Goal: Information Seeking & Learning: Learn about a topic

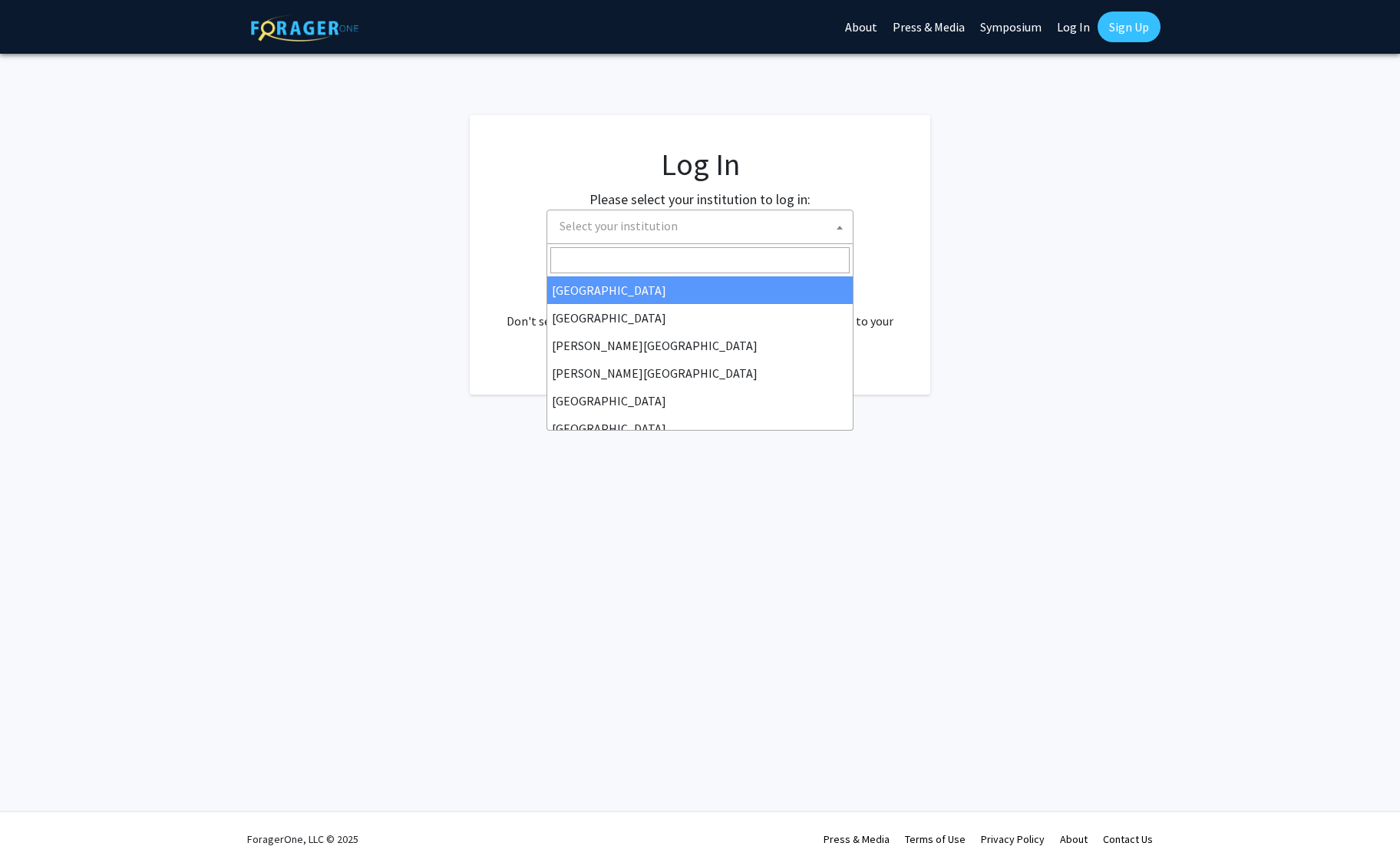
click at [733, 219] on span "Select your institution" at bounding box center [704, 226] width 299 height 31
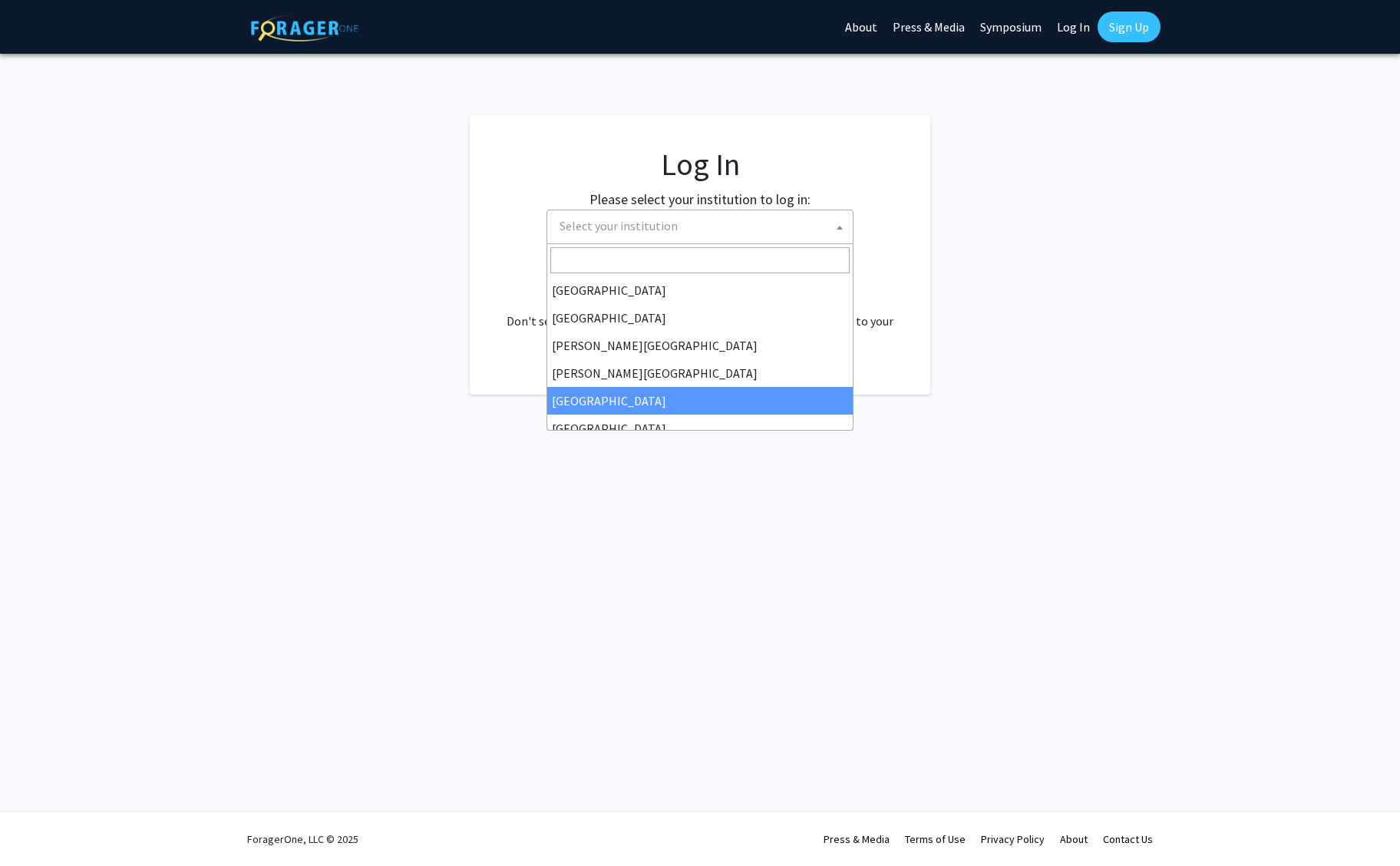
select select "6"
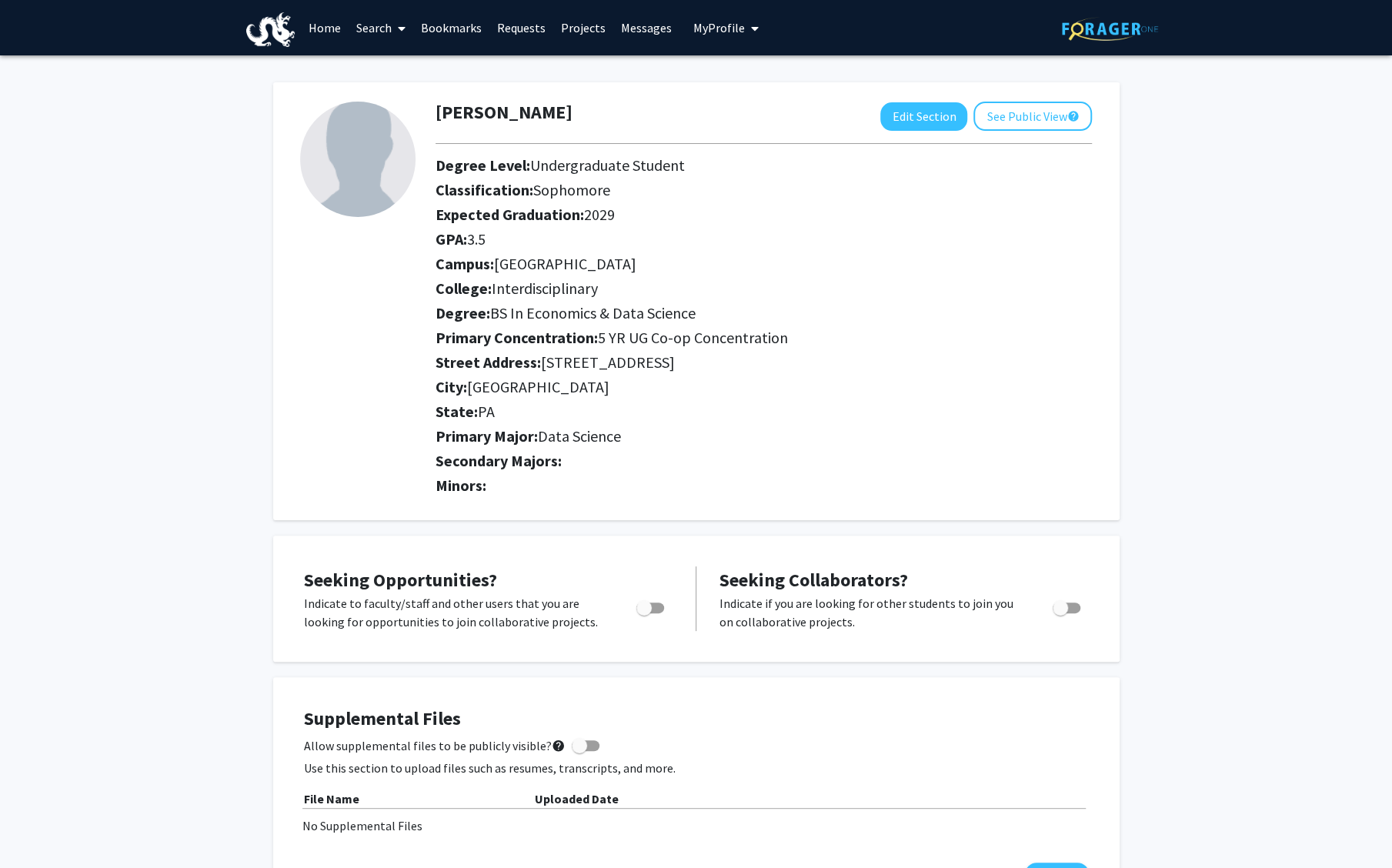
click at [640, 315] on span "BS In Economics & Data Science" at bounding box center [593, 312] width 205 height 20
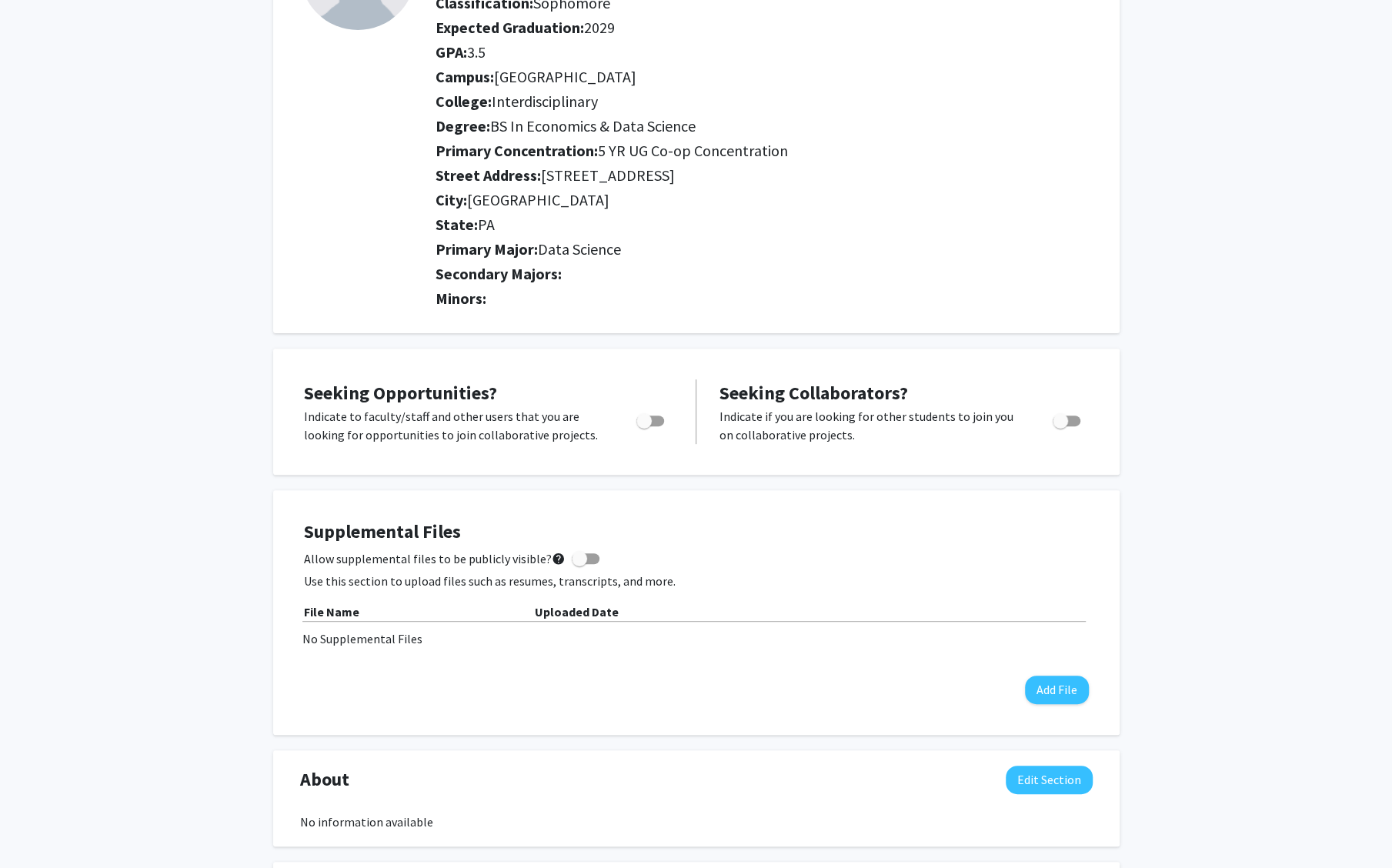
scroll to position [192, 0]
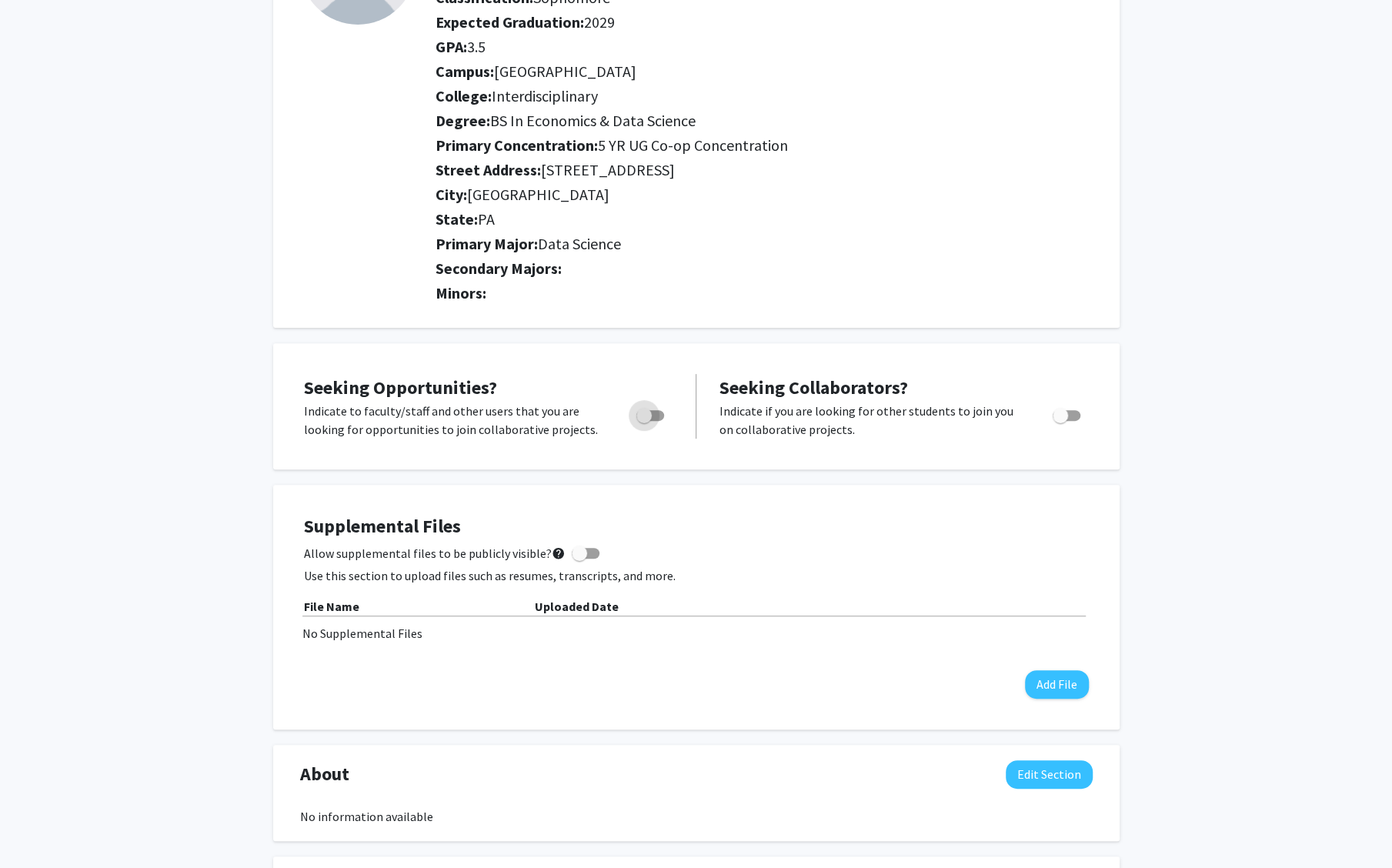
click at [650, 418] on span "Toggle" at bounding box center [644, 415] width 16 height 16
click at [644, 421] on input "Are you actively seeking opportunities?" at bounding box center [643, 421] width 1 height 1
checkbox input "true"
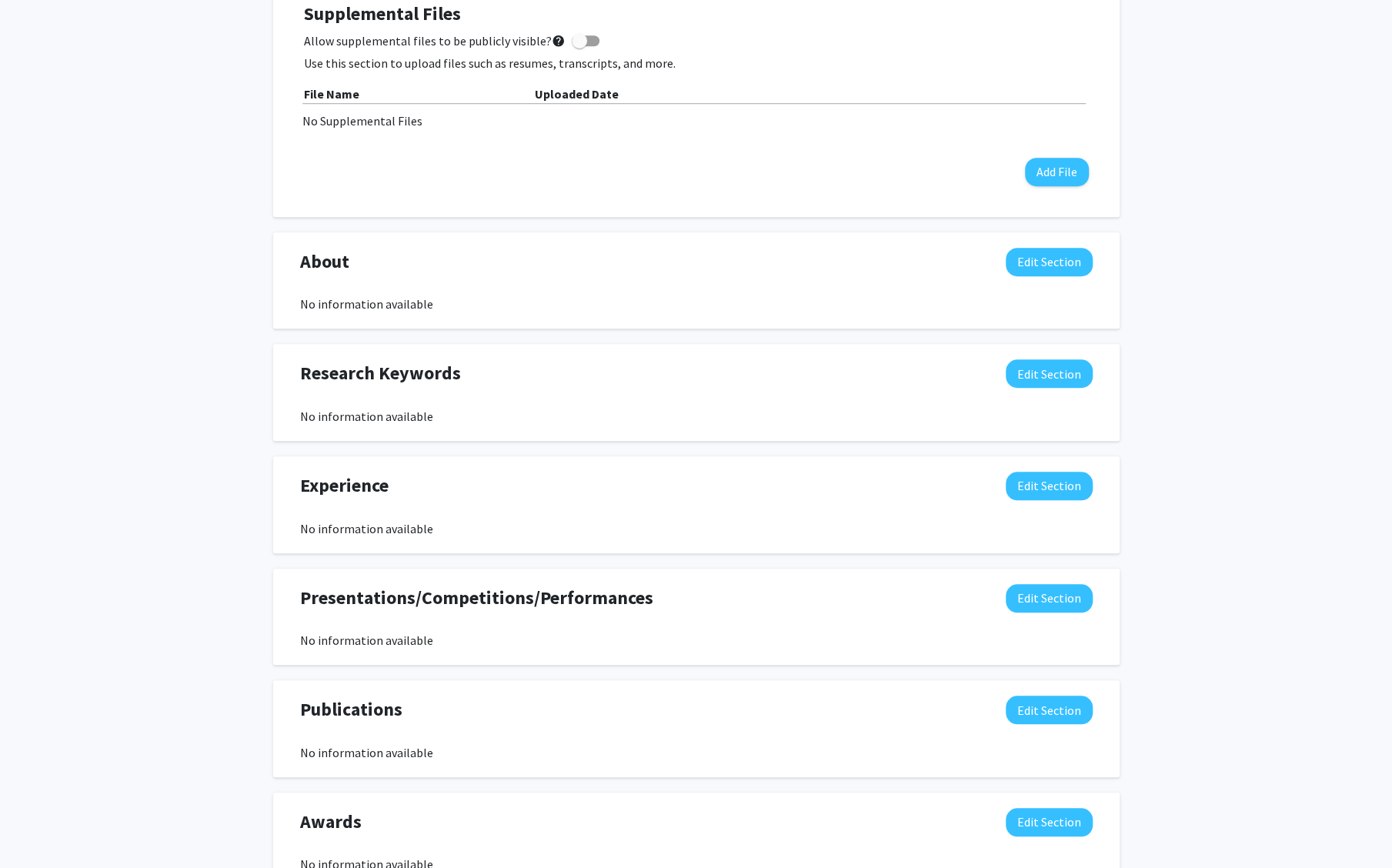
scroll to position [678, 0]
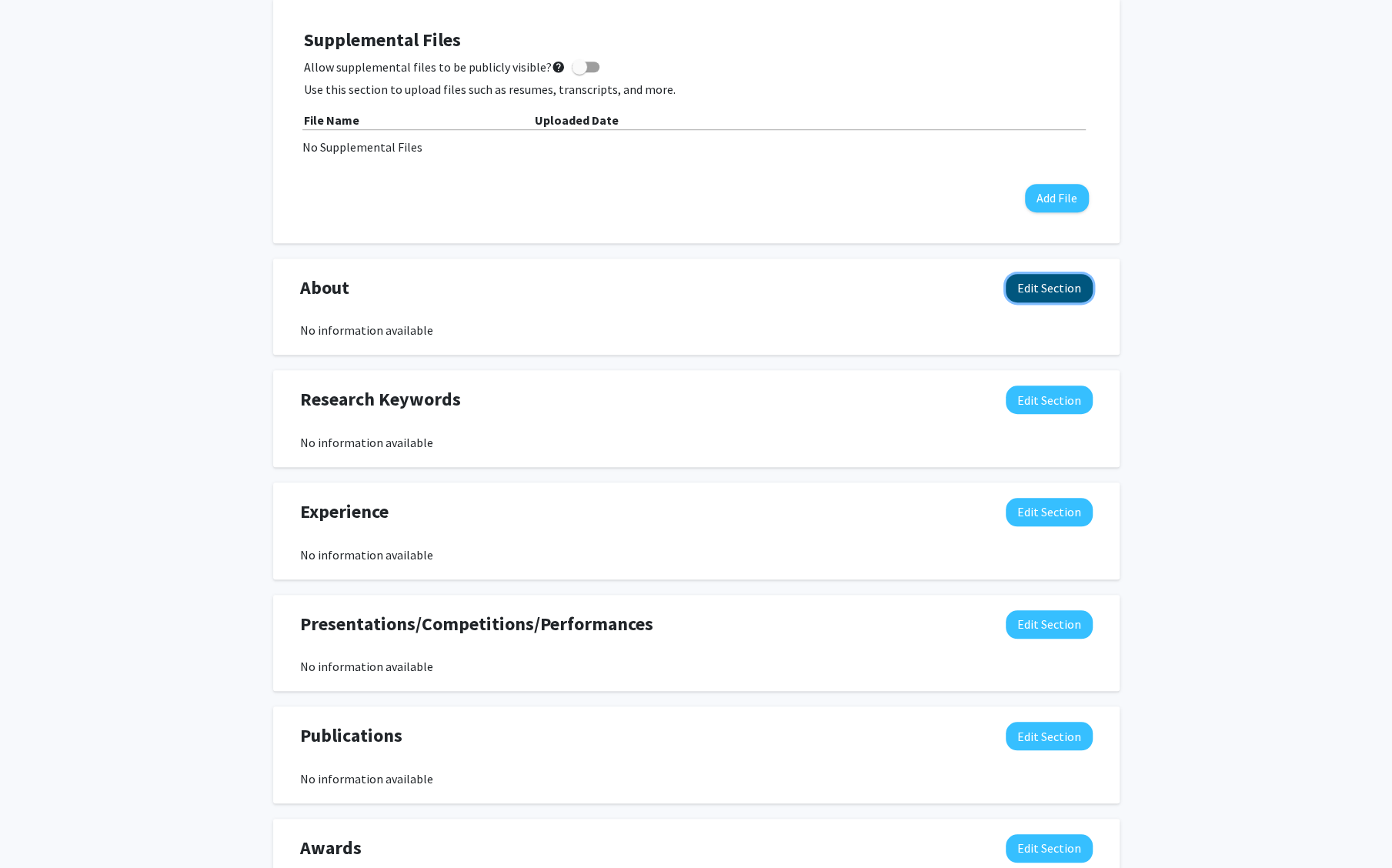
click at [1059, 287] on button "Edit Section" at bounding box center [1048, 288] width 87 height 28
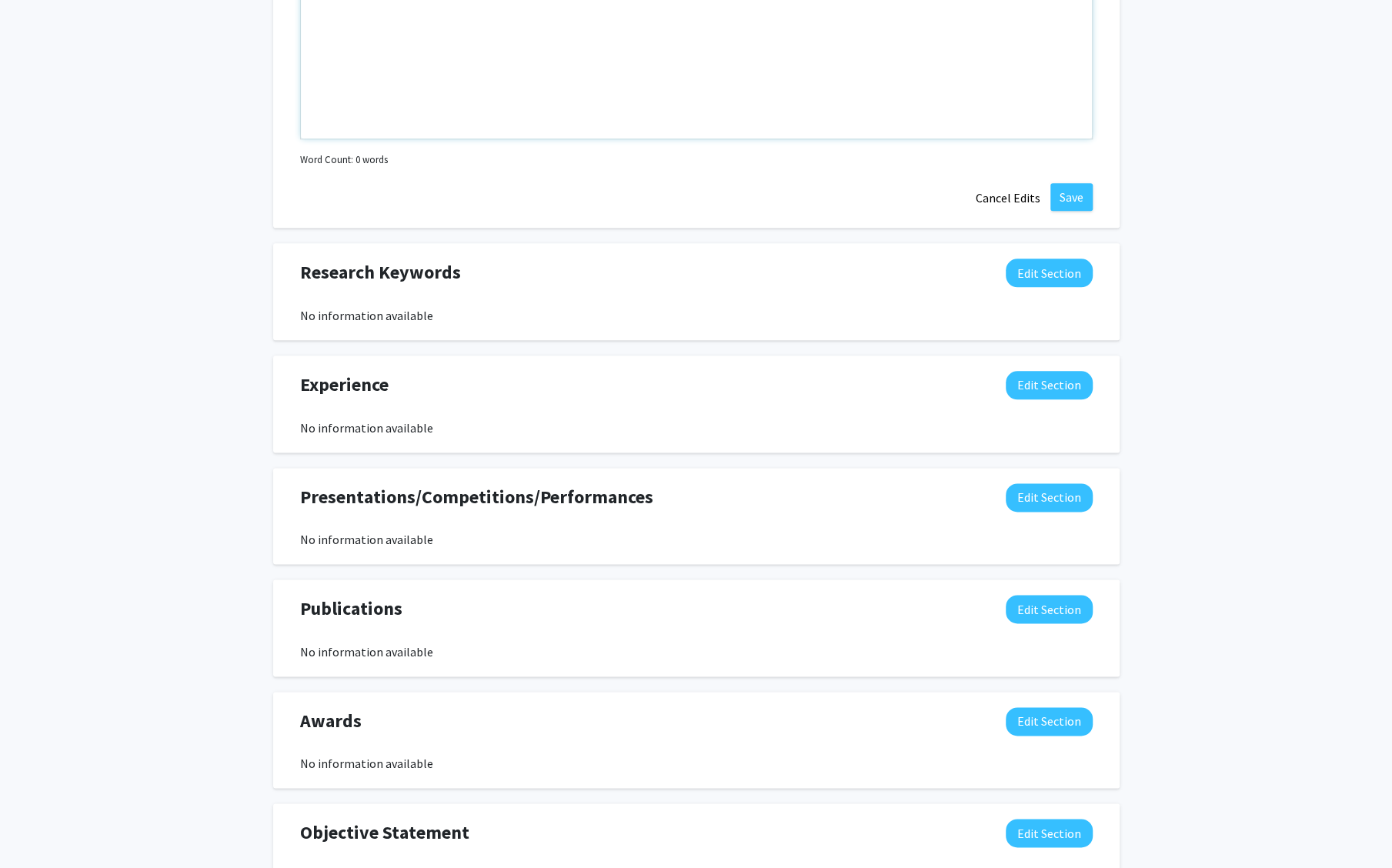
scroll to position [1268, 0]
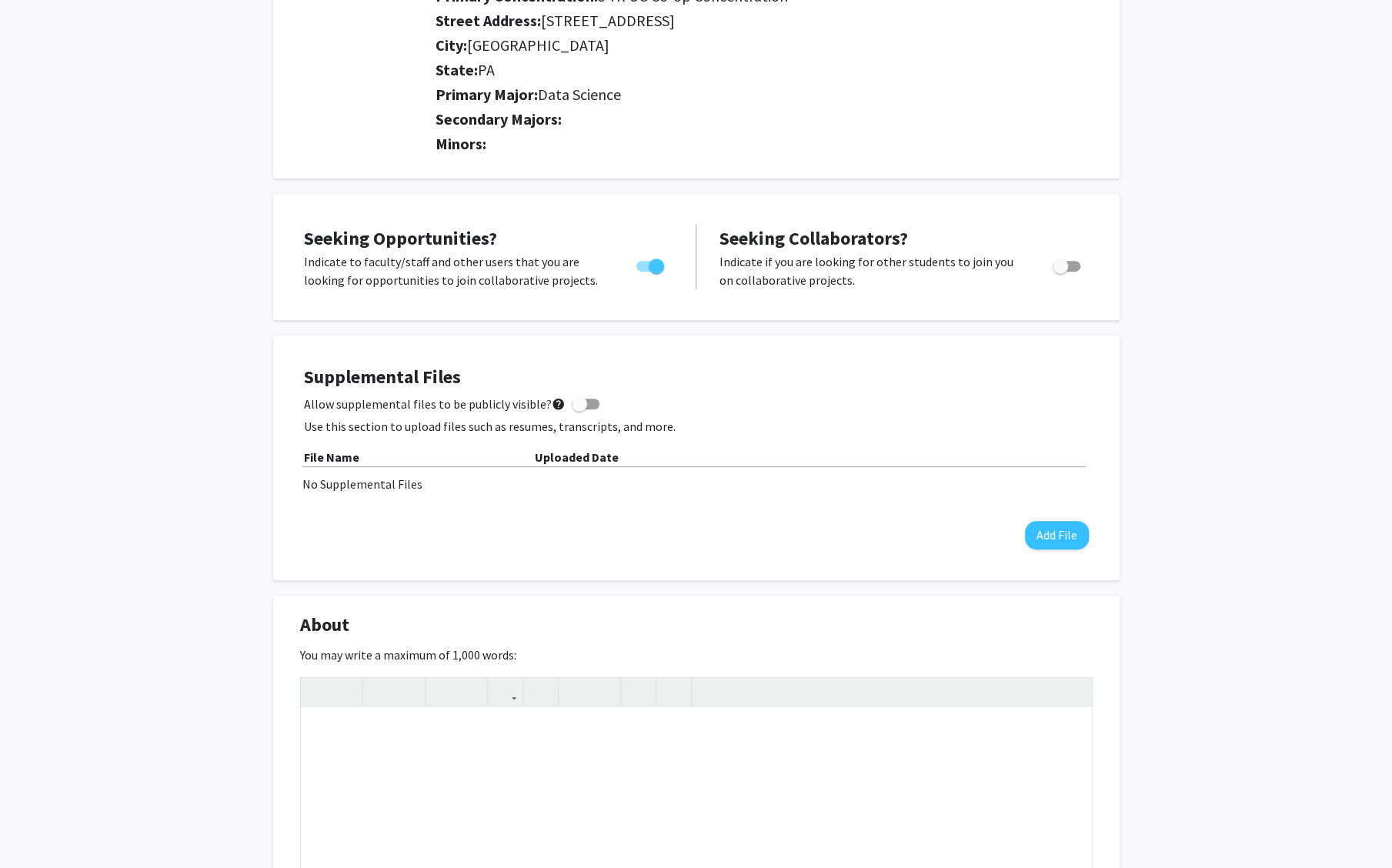
scroll to position [0, 0]
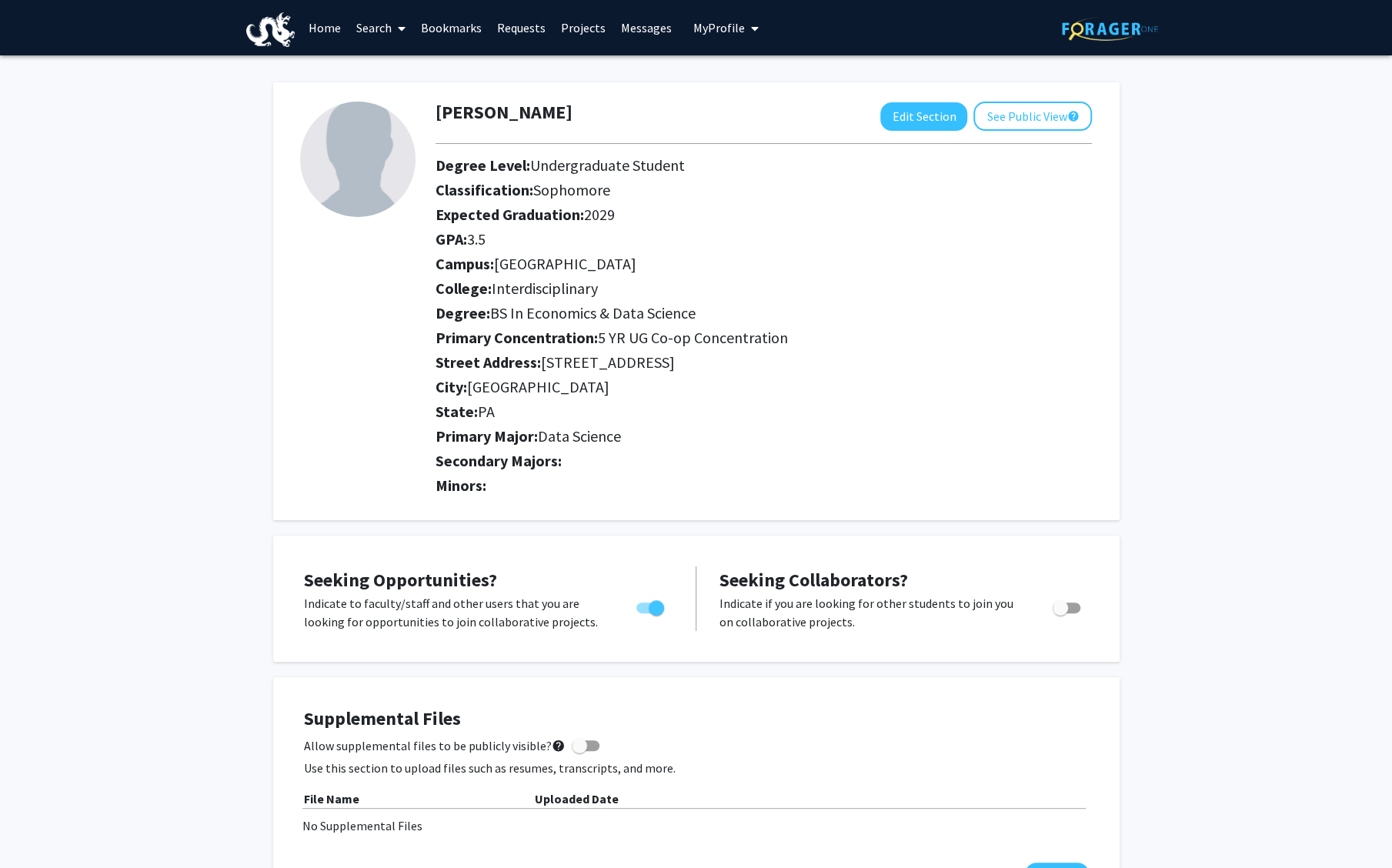
click at [393, 42] on span at bounding box center [399, 28] width 14 height 54
click at [397, 73] on span "Faculty/Staff" at bounding box center [404, 70] width 113 height 30
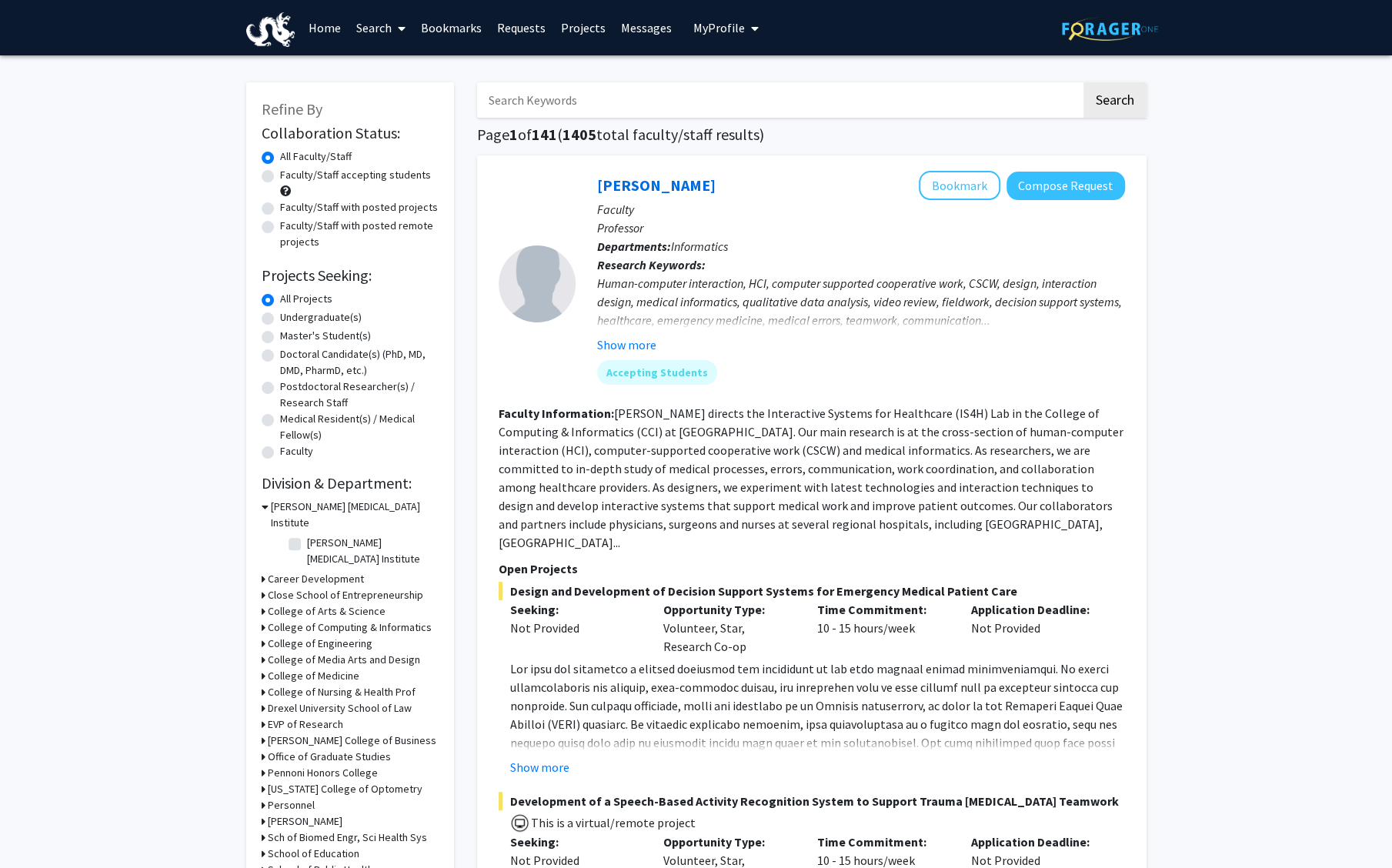
click at [403, 172] on label "Faculty/Staff accepting students" at bounding box center [355, 175] width 151 height 16
click at [290, 172] on input "Faculty/Staff accepting students" at bounding box center [285, 172] width 10 height 10
radio input "true"
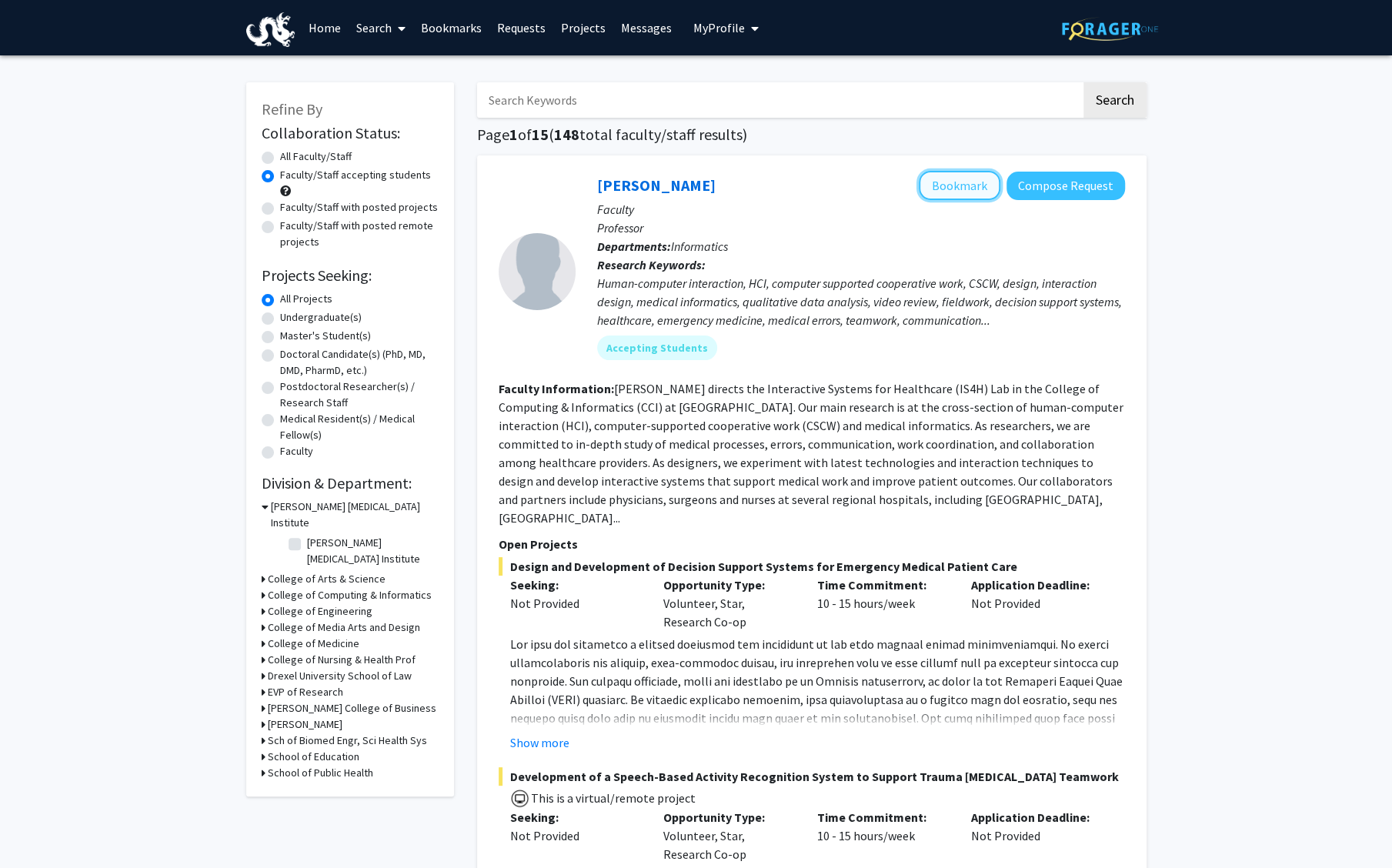
click at [963, 187] on button "Bookmark" at bounding box center [959, 185] width 81 height 29
click at [265, 700] on div "[PERSON_NAME] College of Business" at bounding box center [350, 708] width 177 height 16
click at [279, 700] on h3 "[PERSON_NAME] College of Business" at bounding box center [352, 708] width 169 height 16
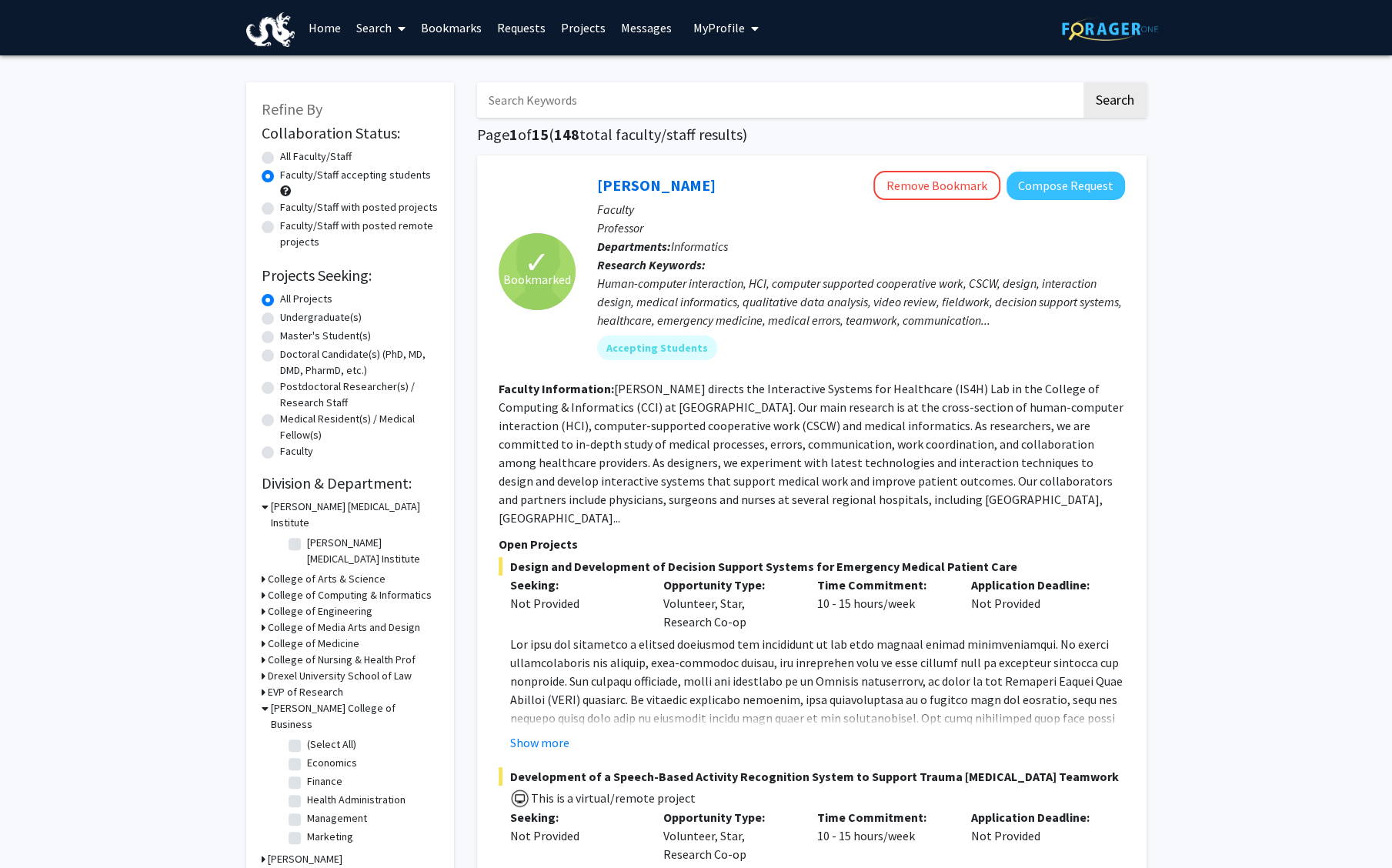
click at [307, 736] on label "(Select All)" at bounding box center [331, 744] width 49 height 16
click at [307, 736] on input "(Select All)" at bounding box center [312, 741] width 10 height 10
checkbox input "true"
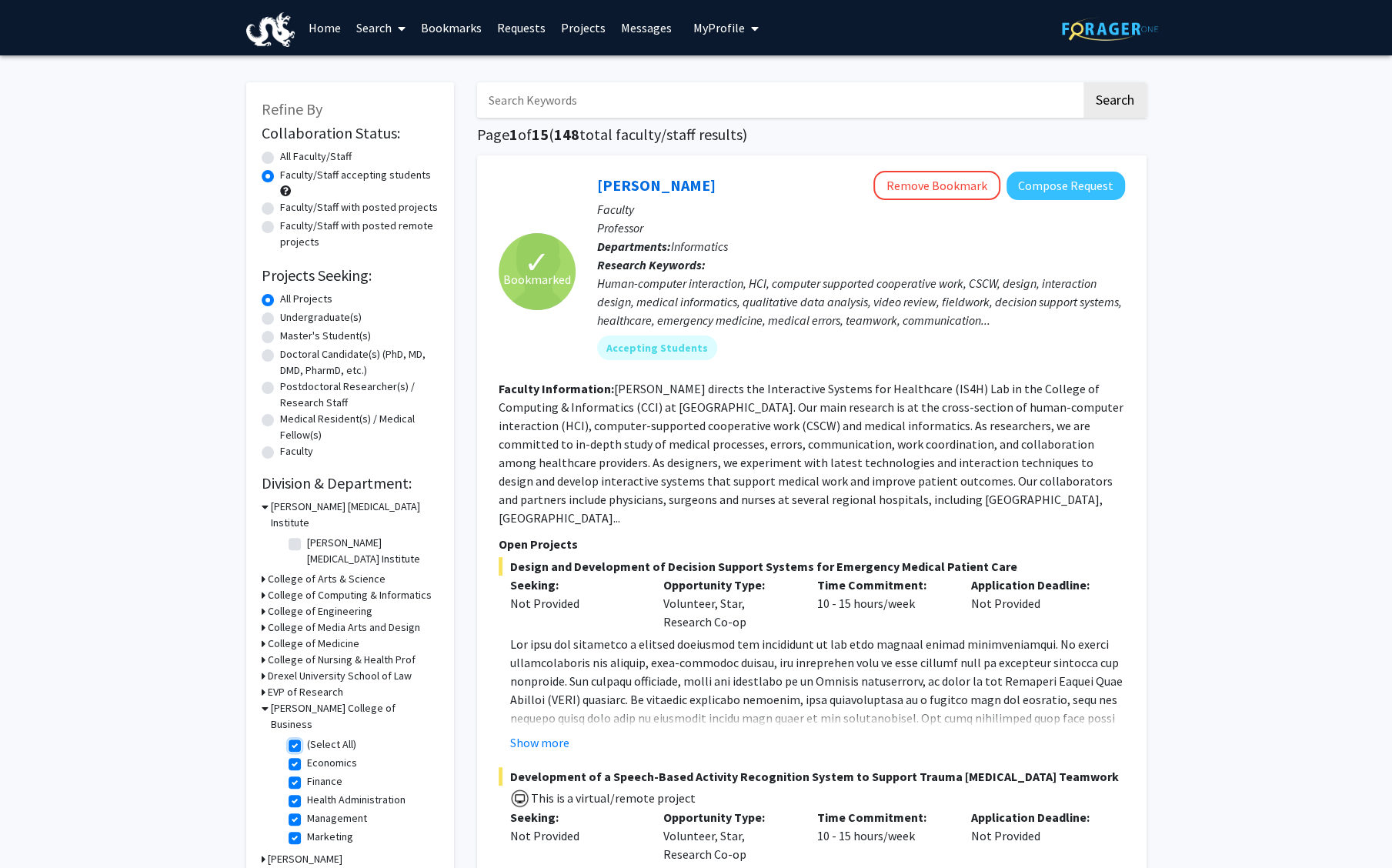
checkbox input "true"
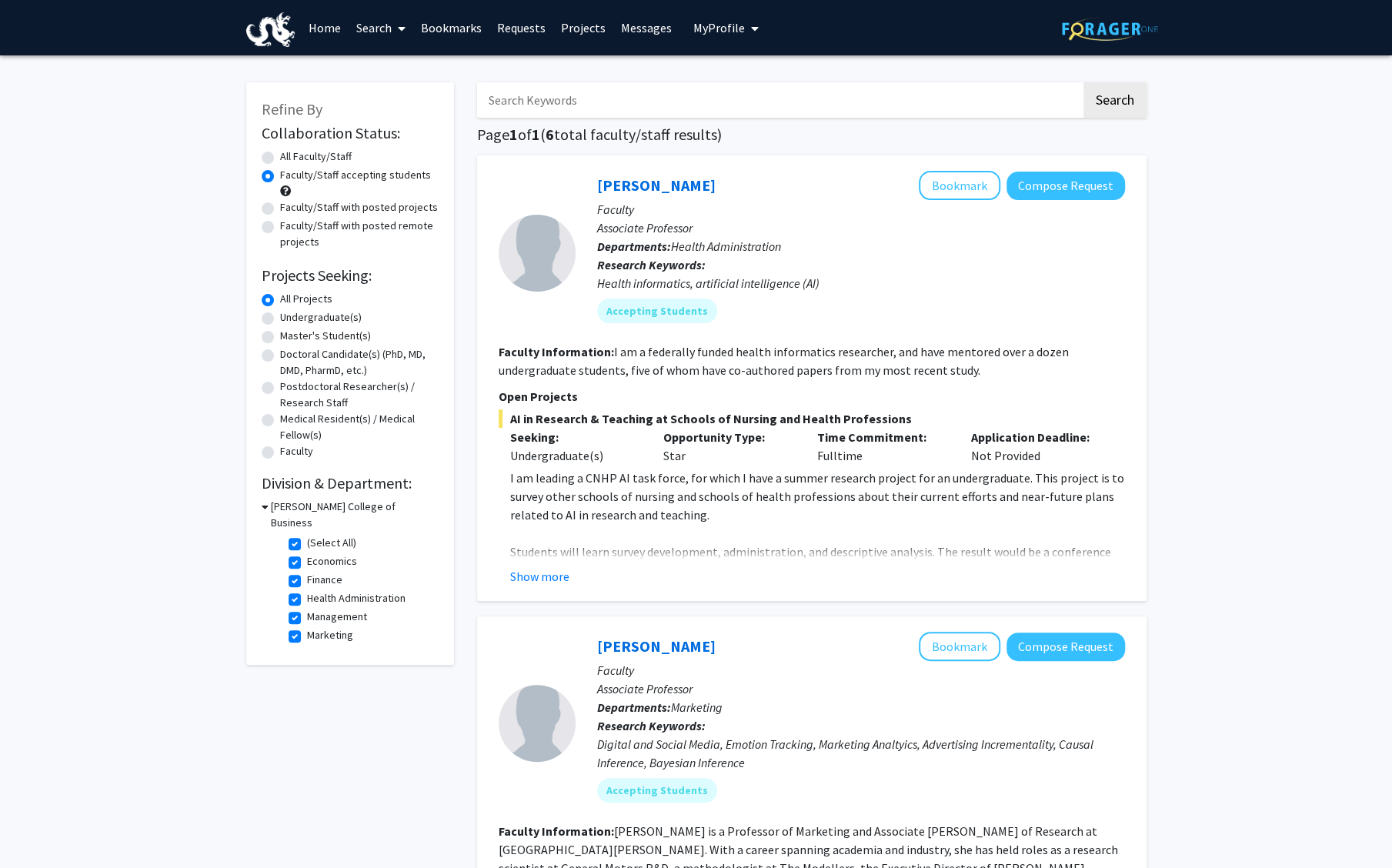
click at [262, 505] on icon at bounding box center [265, 507] width 7 height 16
click at [282, 505] on h3 "[PERSON_NAME] College of Business" at bounding box center [352, 507] width 169 height 16
click at [282, 505] on h3 "[PERSON_NAME] College of Business" at bounding box center [354, 514] width 168 height 32
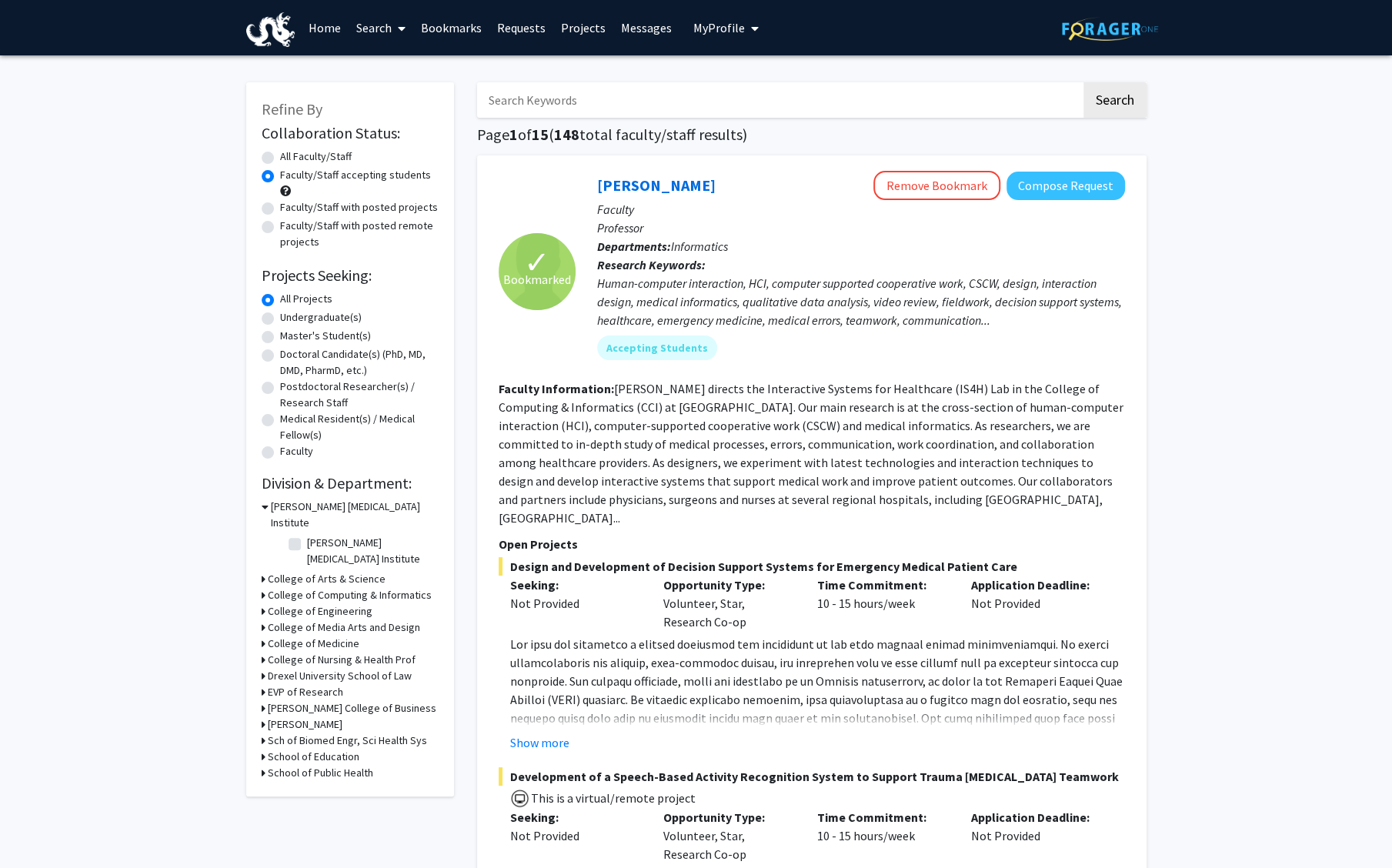
click at [263, 507] on icon at bounding box center [265, 507] width 7 height 16
click at [264, 547] on icon at bounding box center [263, 555] width 4 height 16
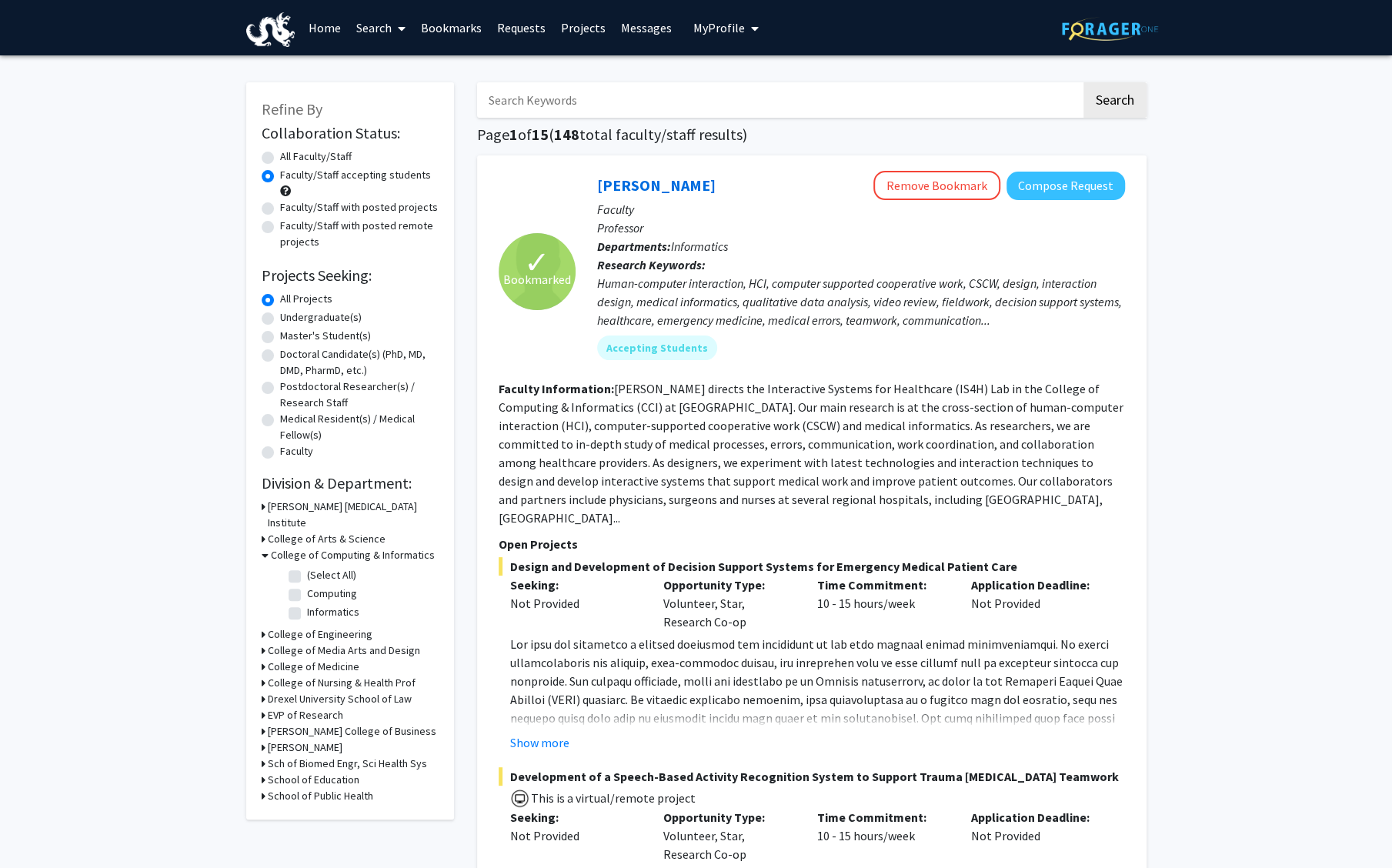
click at [307, 567] on label "(Select All)" at bounding box center [331, 575] width 49 height 16
click at [307, 567] on input "(Select All)" at bounding box center [312, 571] width 10 height 10
checkbox input "true"
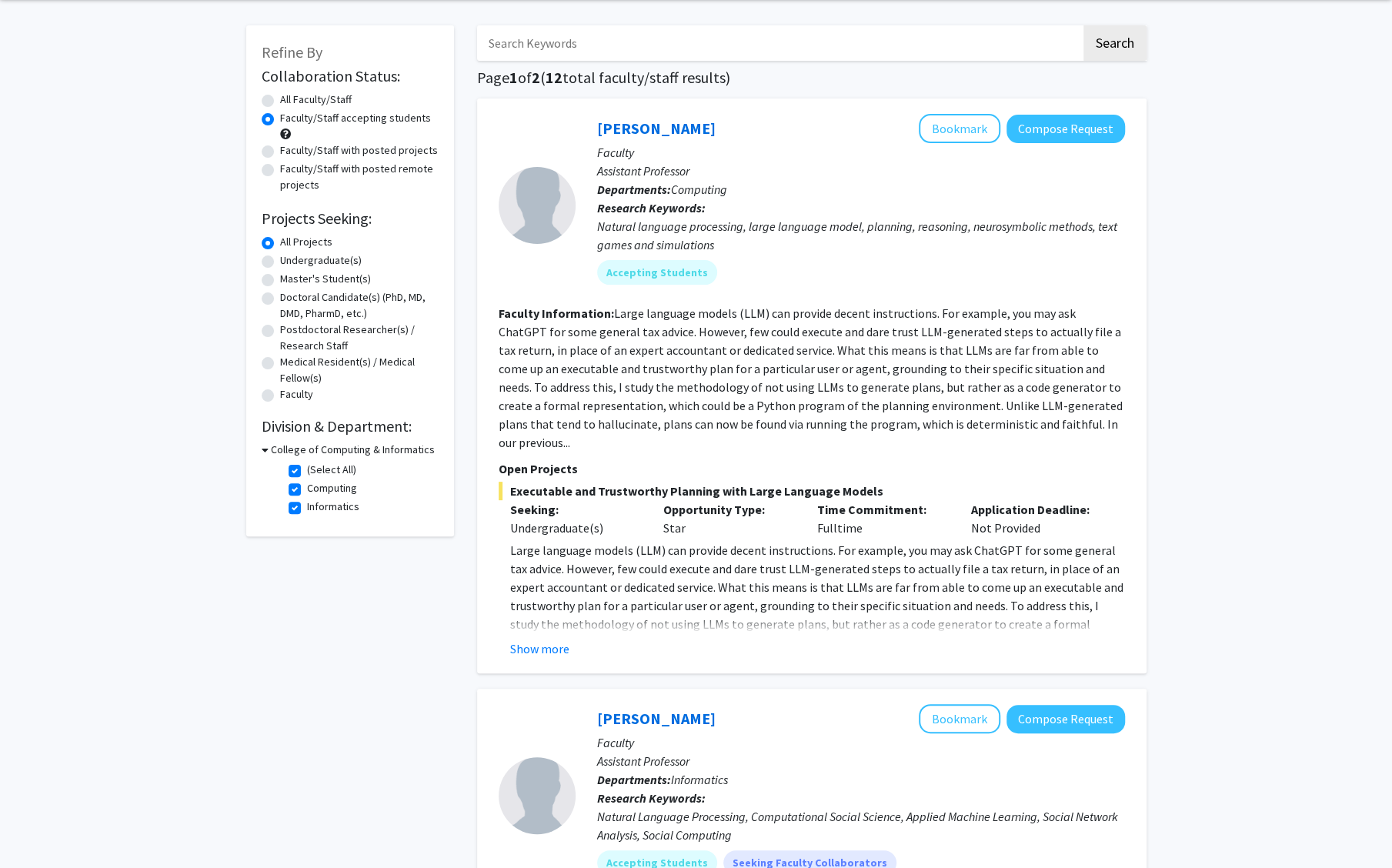
scroll to position [80, 0]
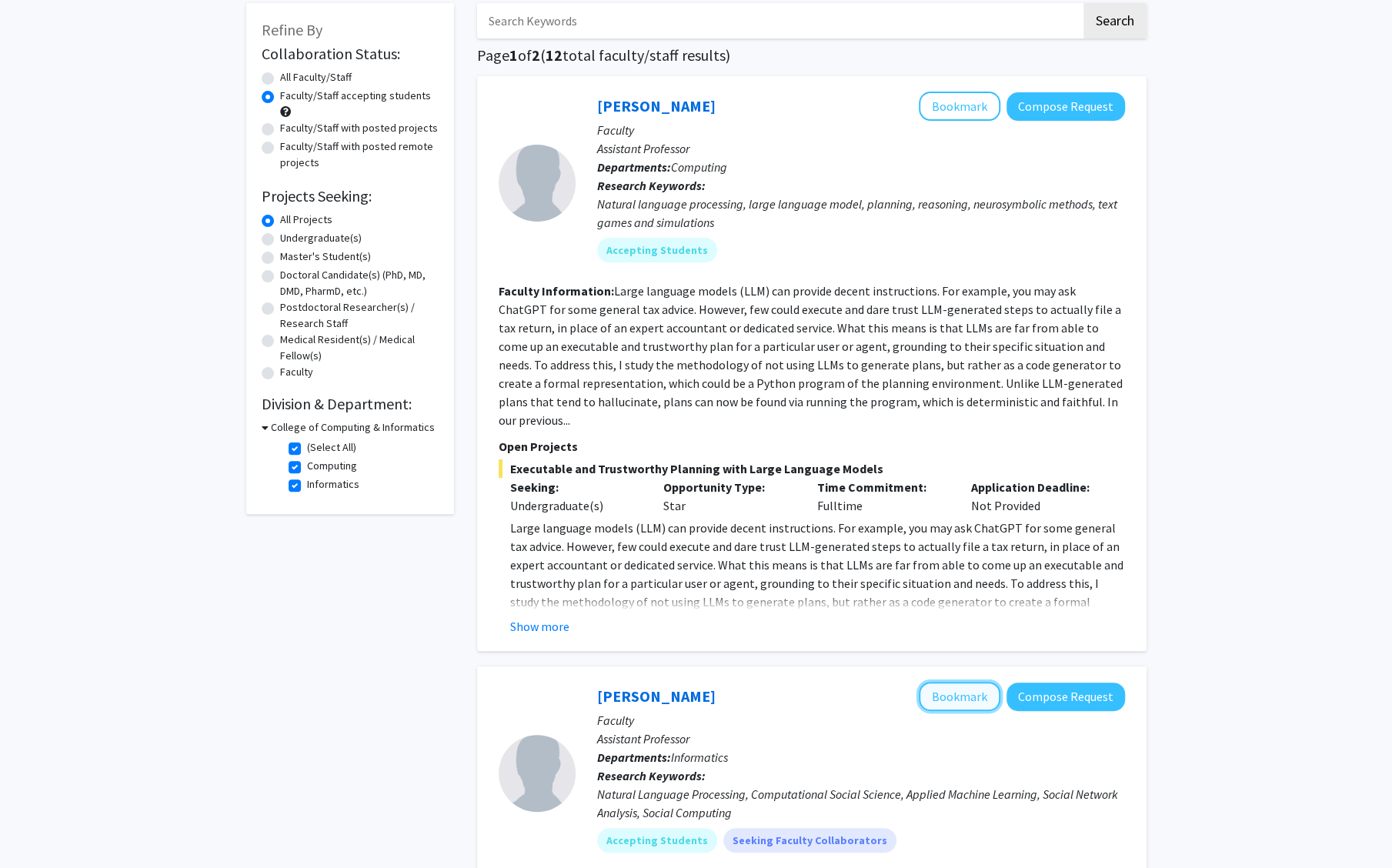
click at [971, 681] on button "Bookmark" at bounding box center [959, 695] width 81 height 29
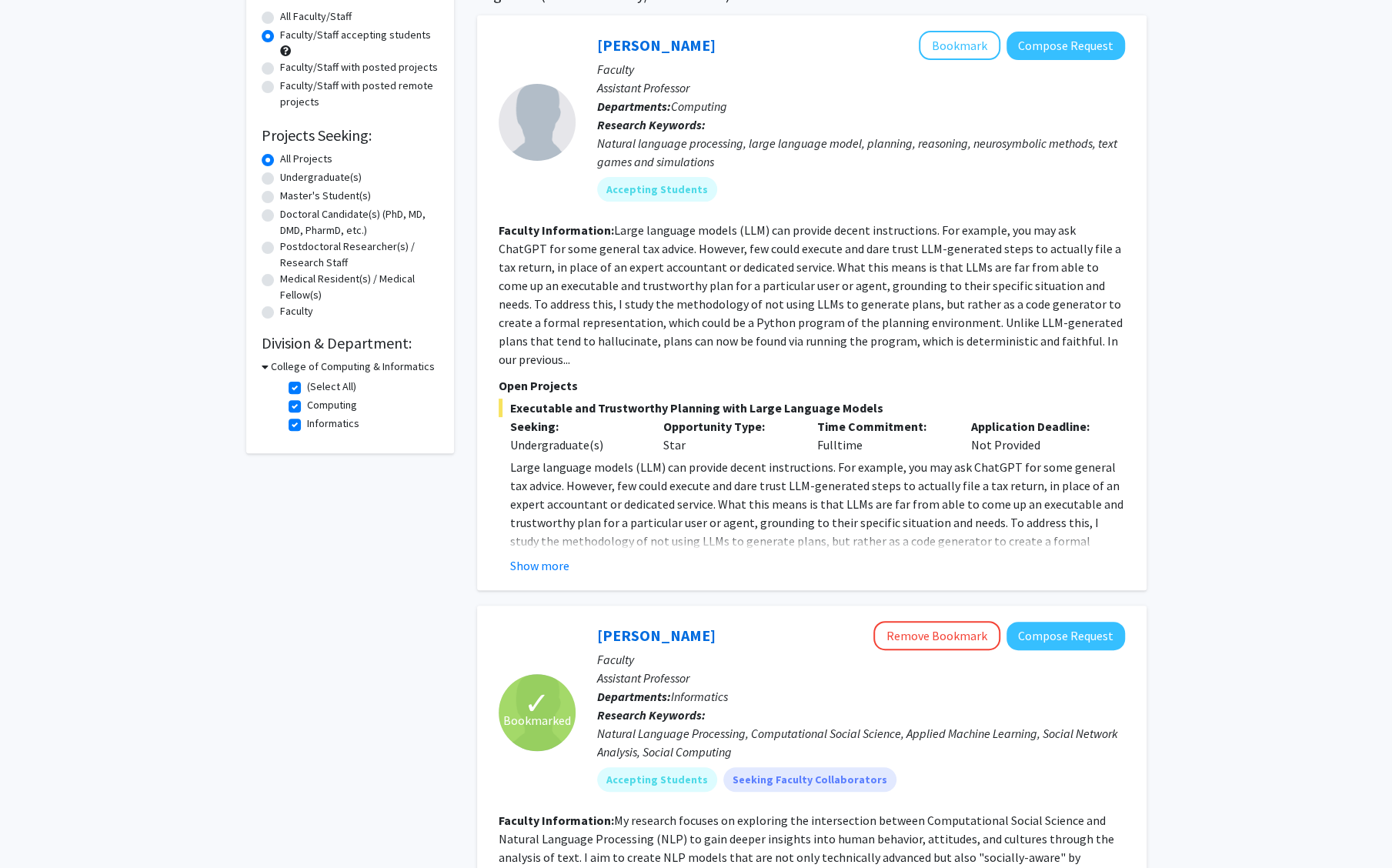
scroll to position [141, 0]
click at [946, 41] on button "Bookmark" at bounding box center [959, 44] width 81 height 29
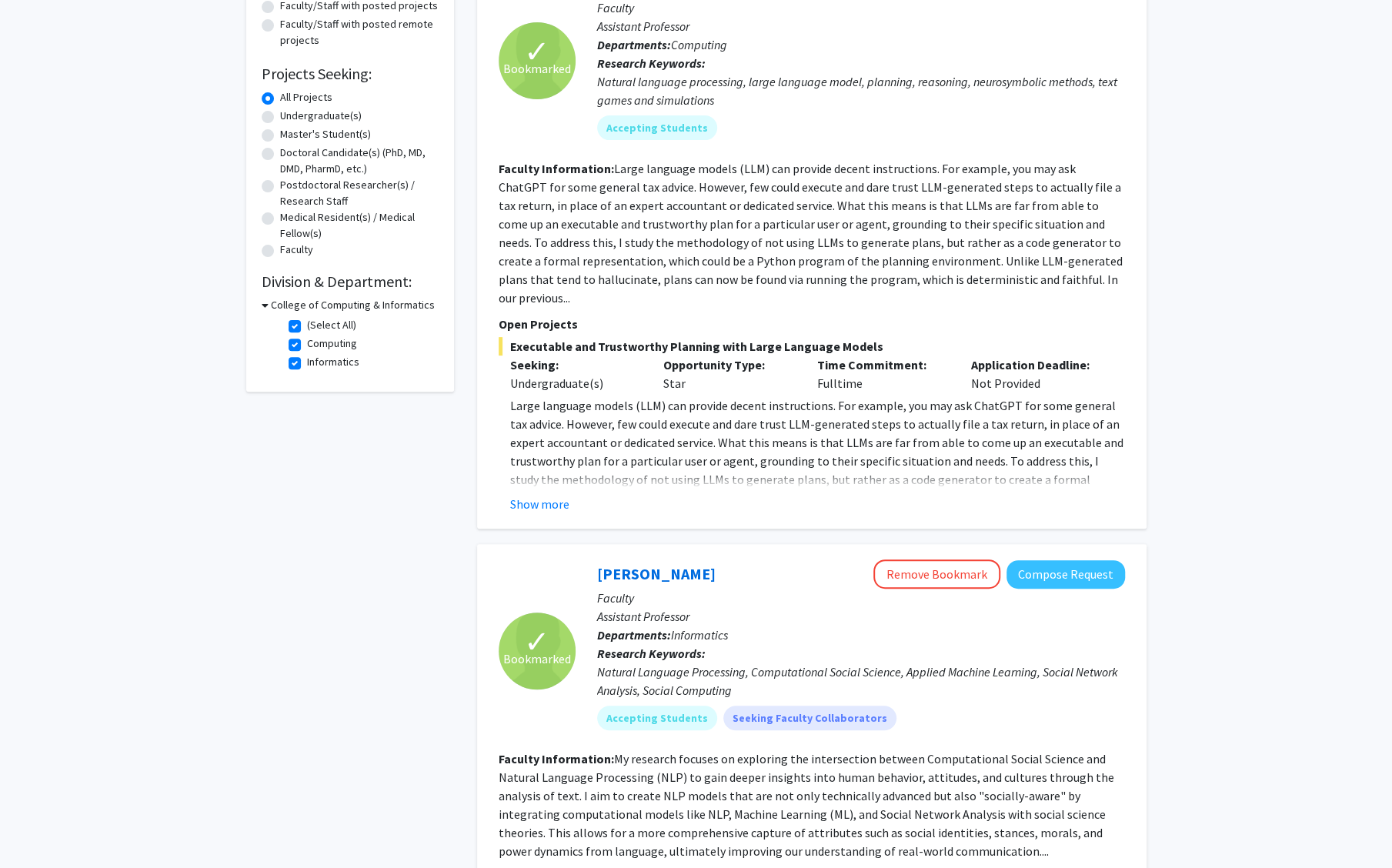
scroll to position [0, 0]
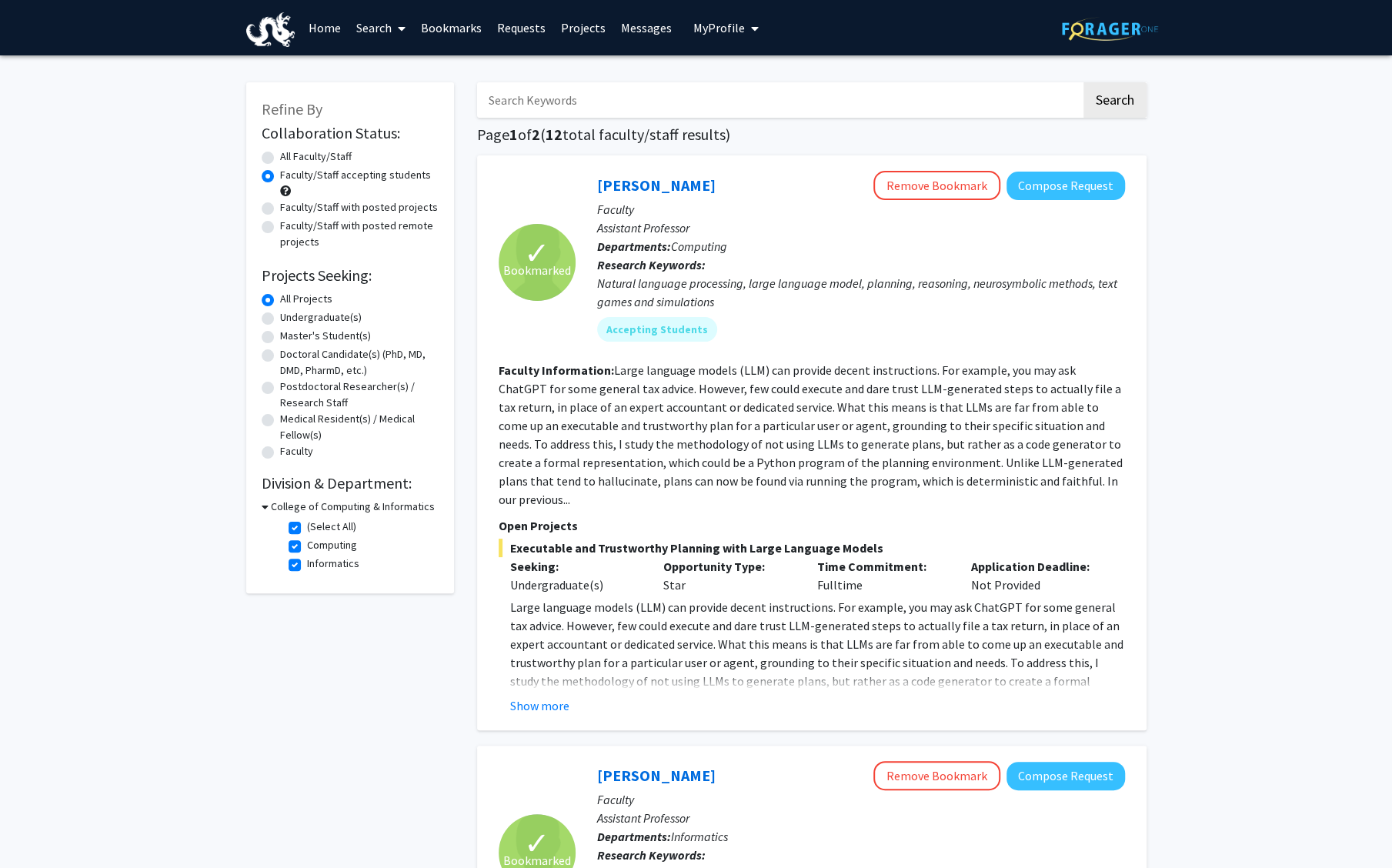
click at [307, 529] on label "(Select All)" at bounding box center [331, 526] width 49 height 16
click at [307, 528] on input "(Select All)" at bounding box center [312, 523] width 10 height 10
checkbox input "false"
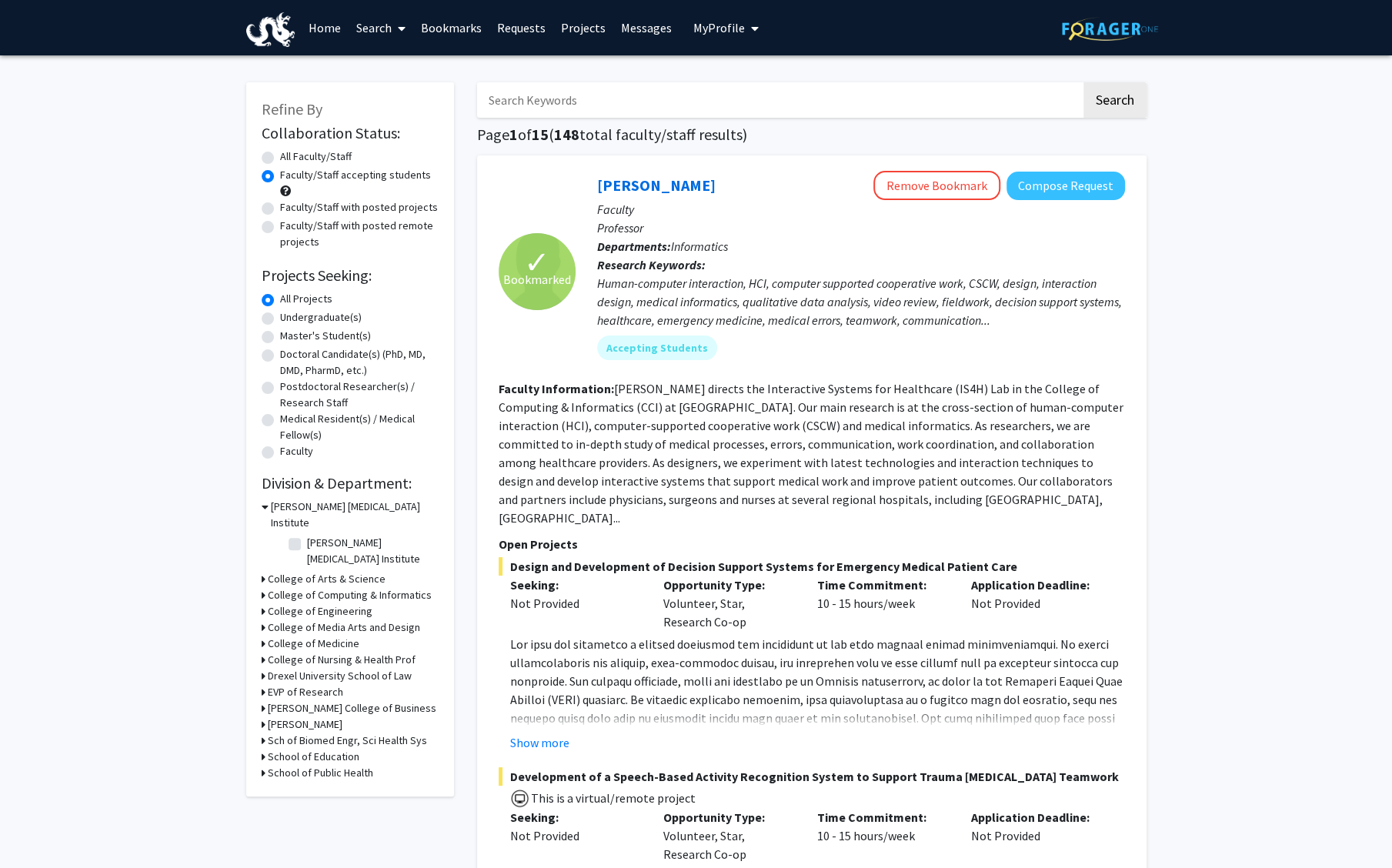
scroll to position [27, 0]
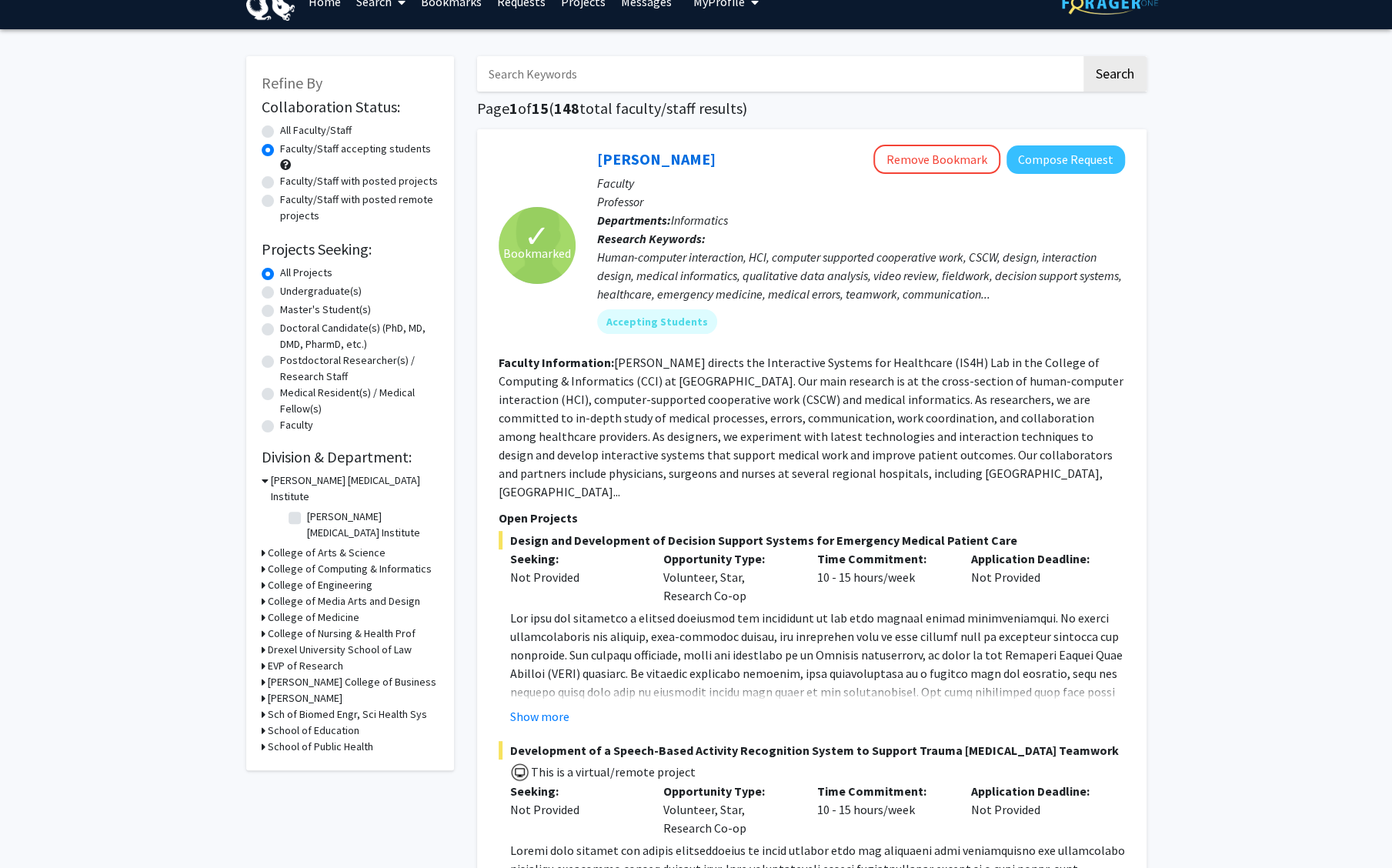
click at [262, 674] on icon at bounding box center [263, 681] width 4 height 16
click at [307, 710] on label "(Select All)" at bounding box center [331, 718] width 49 height 16
click at [307, 710] on input "(Select All)" at bounding box center [312, 715] width 10 height 10
checkbox input "true"
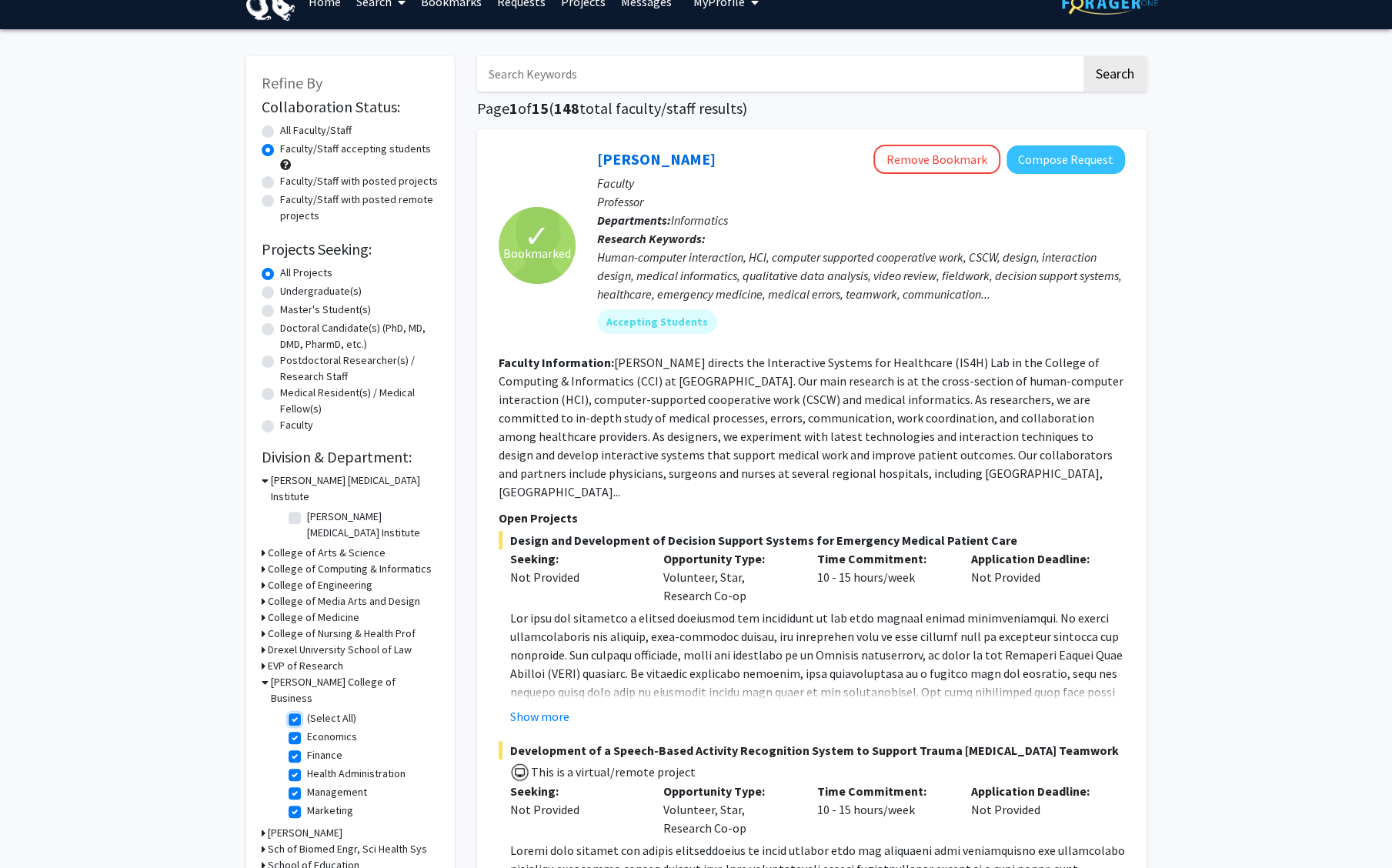
checkbox input "true"
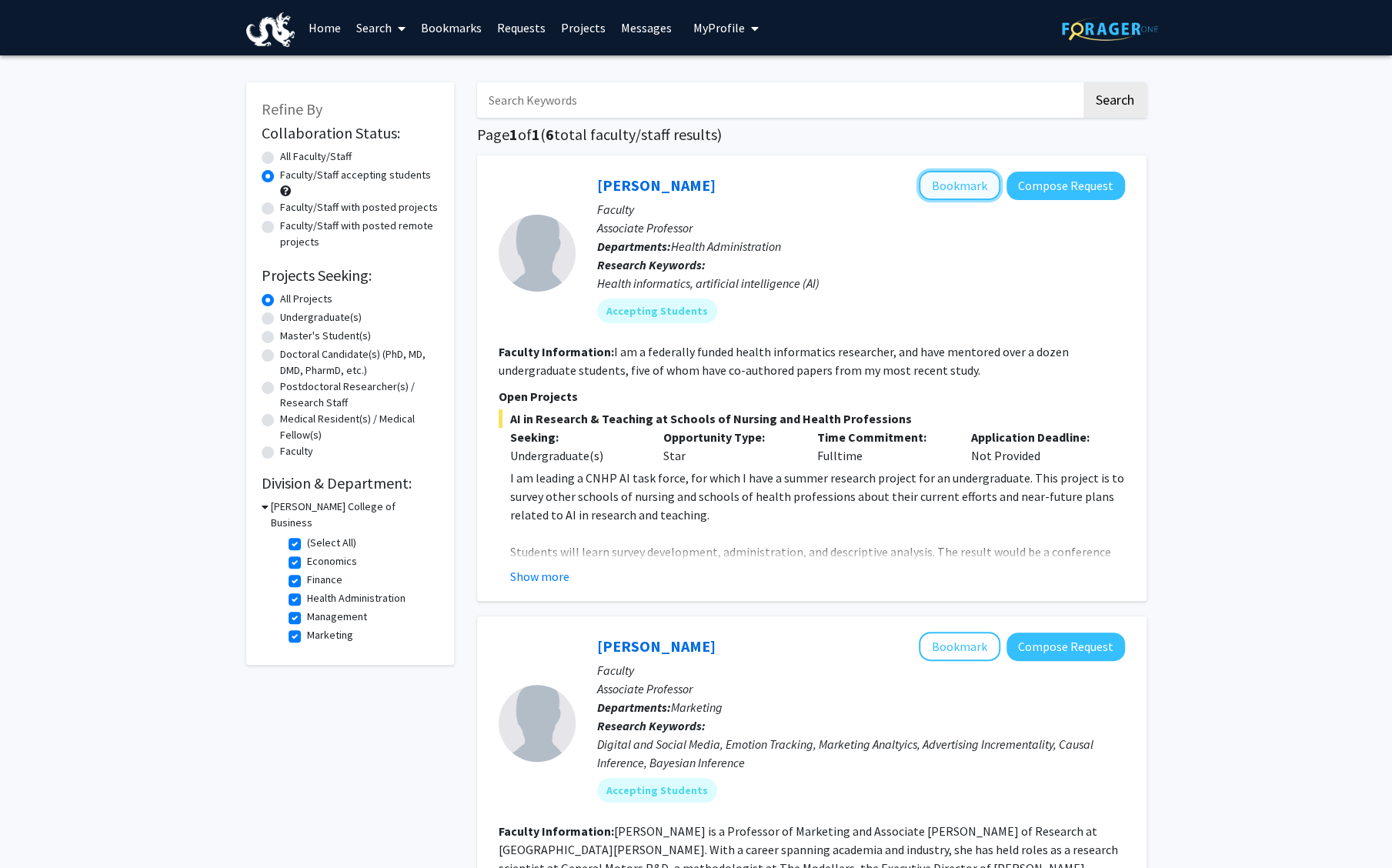
click at [965, 183] on button "Bookmark" at bounding box center [959, 185] width 81 height 29
click at [541, 574] on button "Show more" at bounding box center [539, 576] width 59 height 19
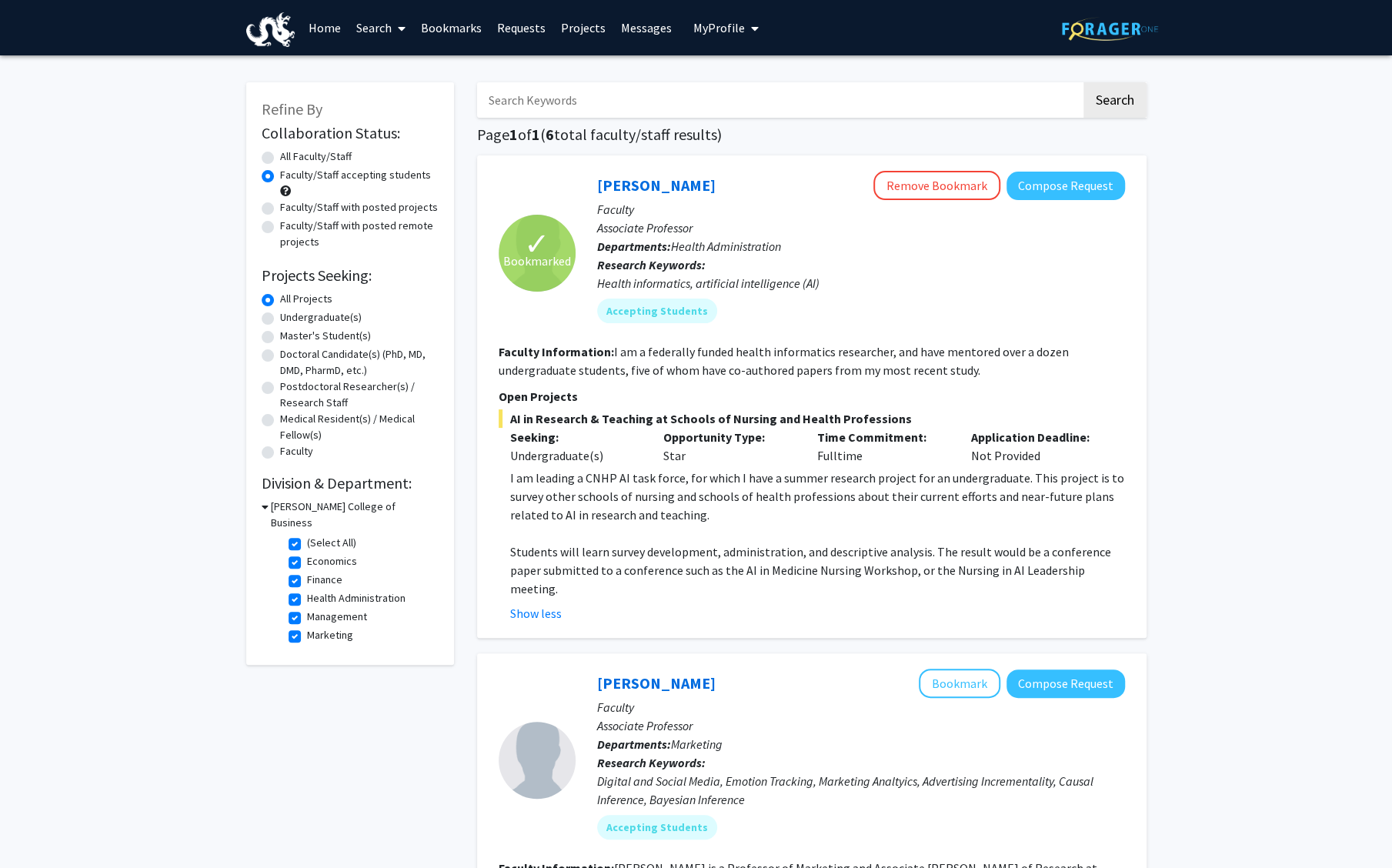
click at [451, 27] on link "Bookmarks" at bounding box center [451, 27] width 77 height 54
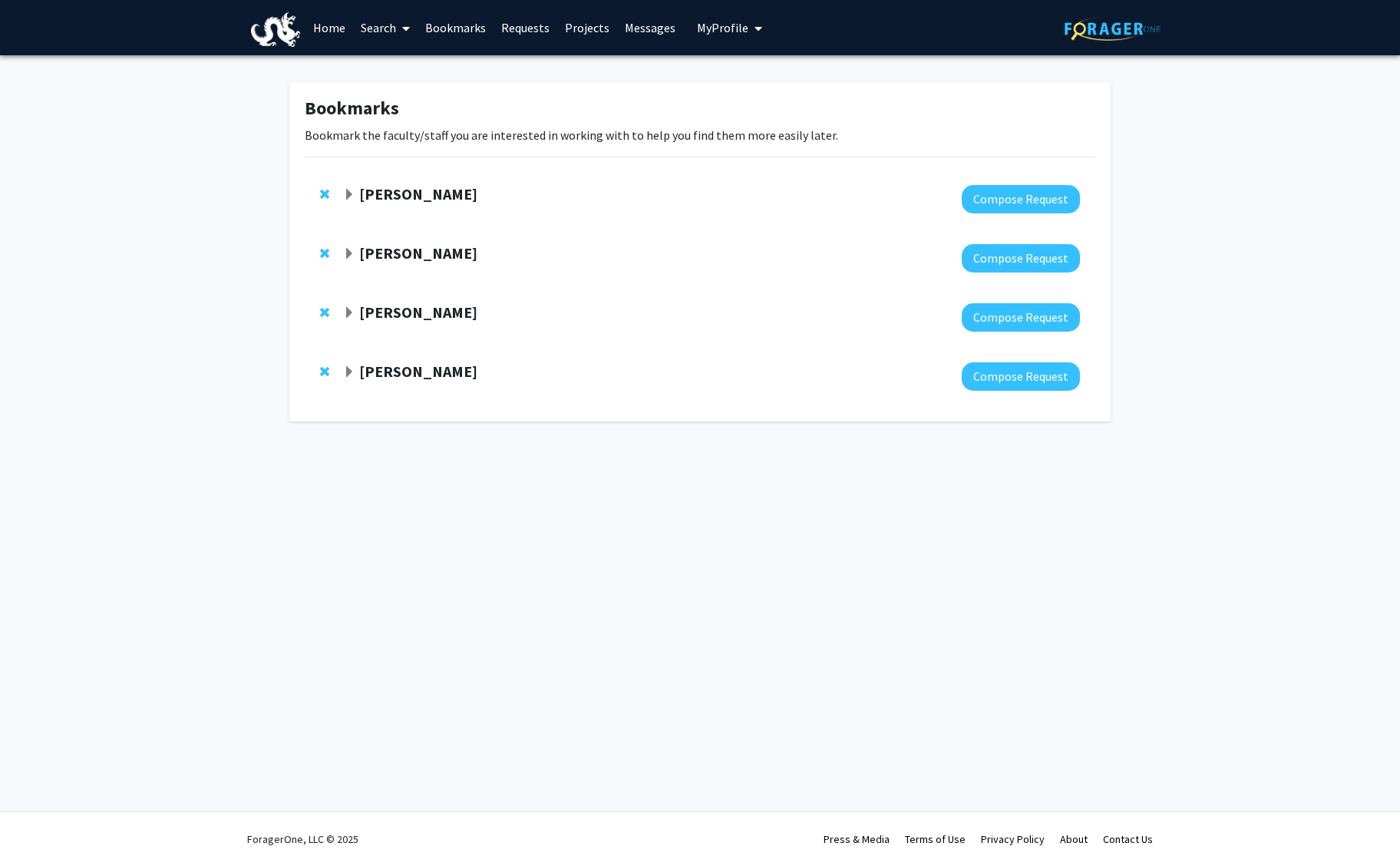
click at [335, 26] on link "Home" at bounding box center [329, 27] width 48 height 54
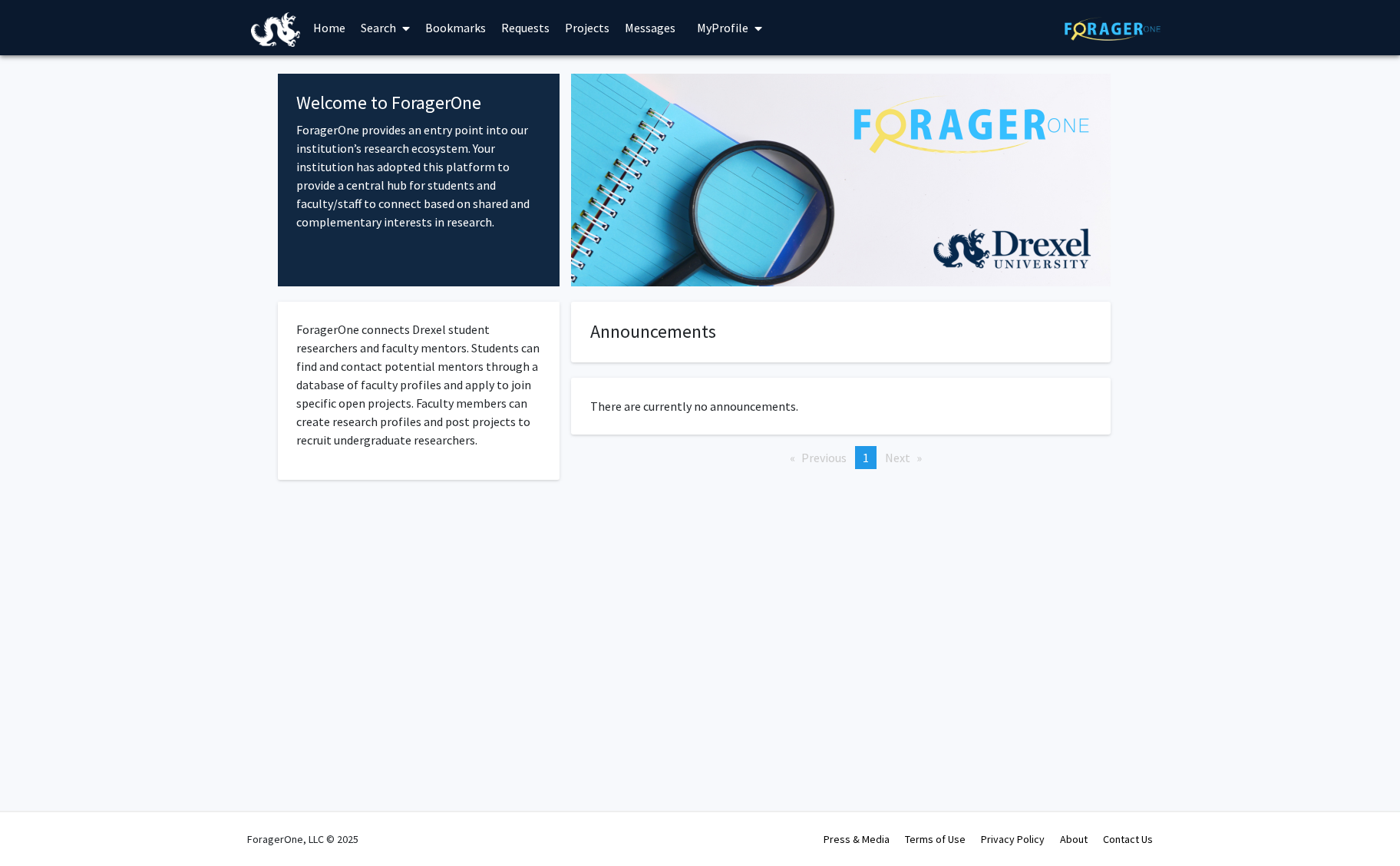
click at [697, 35] on span "My Profile" at bounding box center [723, 28] width 51 height 16
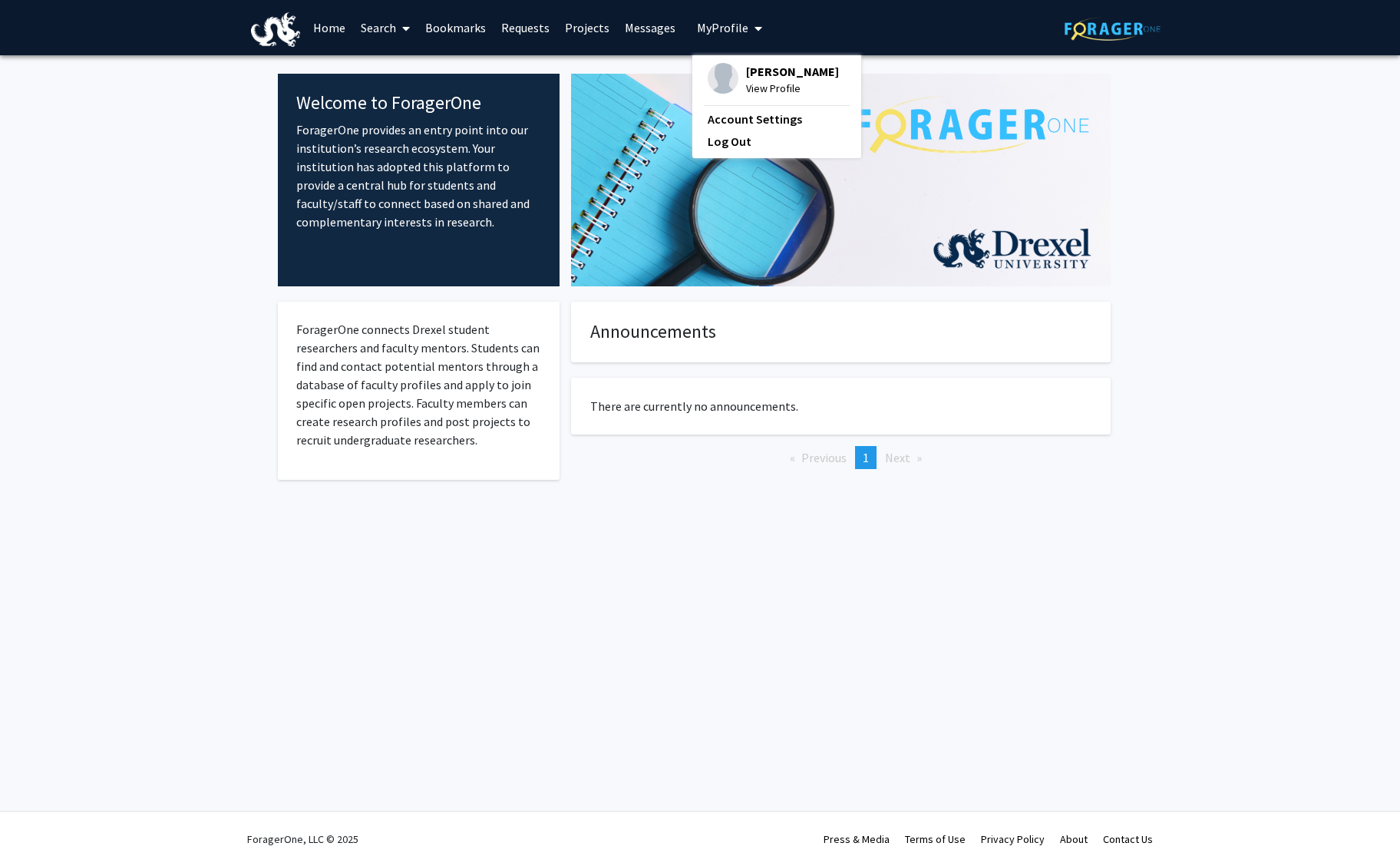
click at [750, 83] on span "View Profile" at bounding box center [792, 88] width 93 height 17
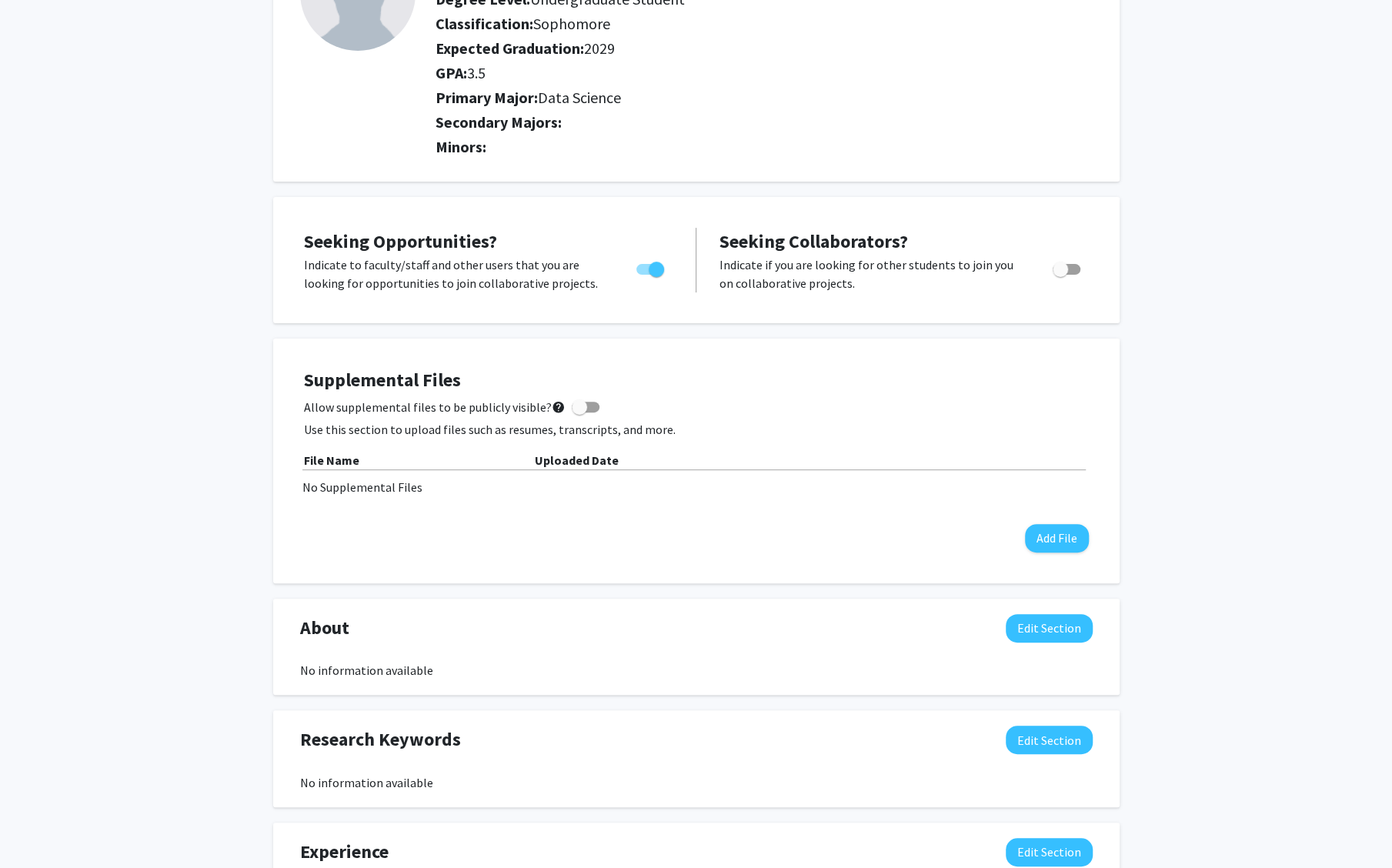
scroll to position [442, 0]
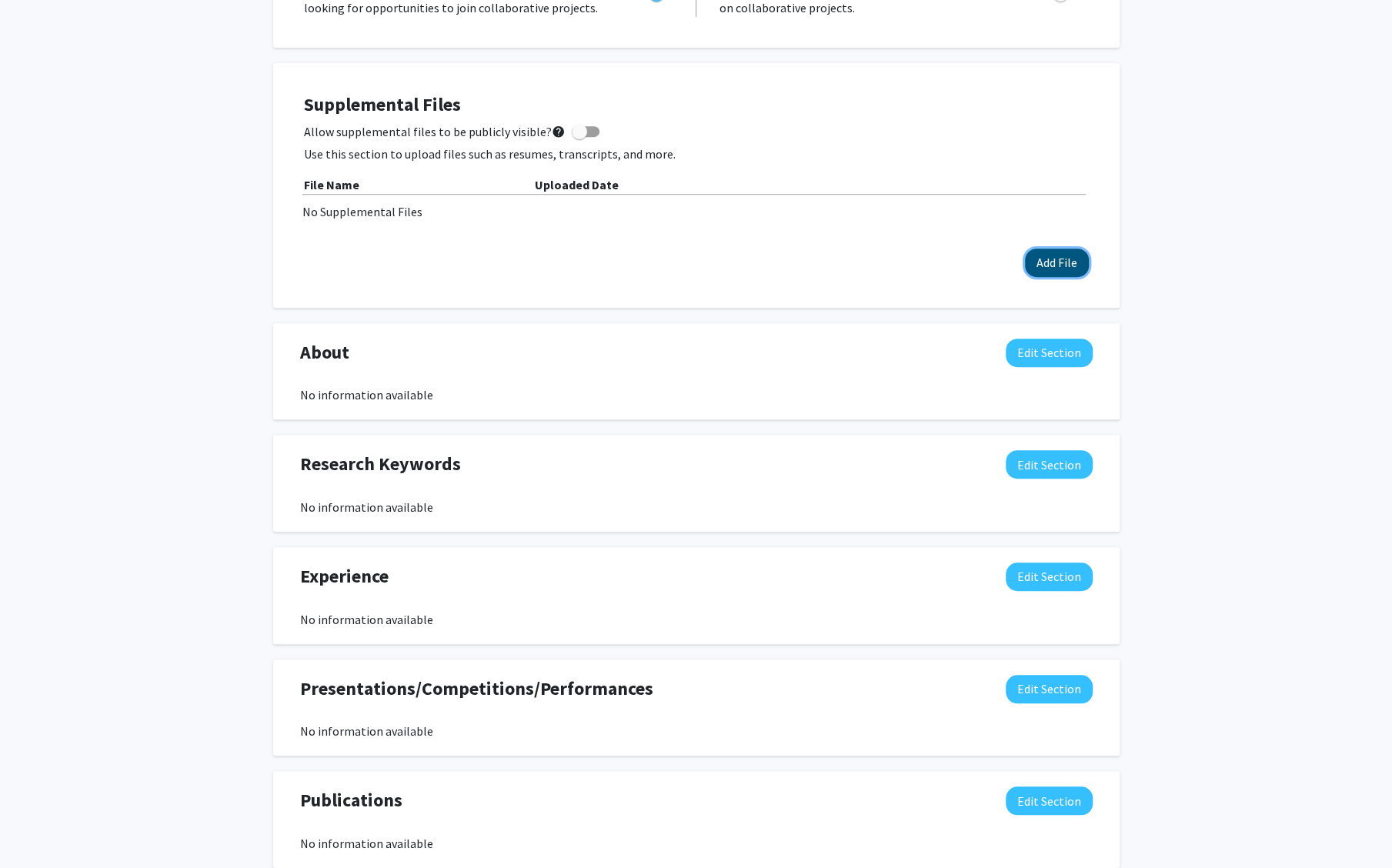
click at [1057, 264] on button "Add File" at bounding box center [1057, 262] width 64 height 28
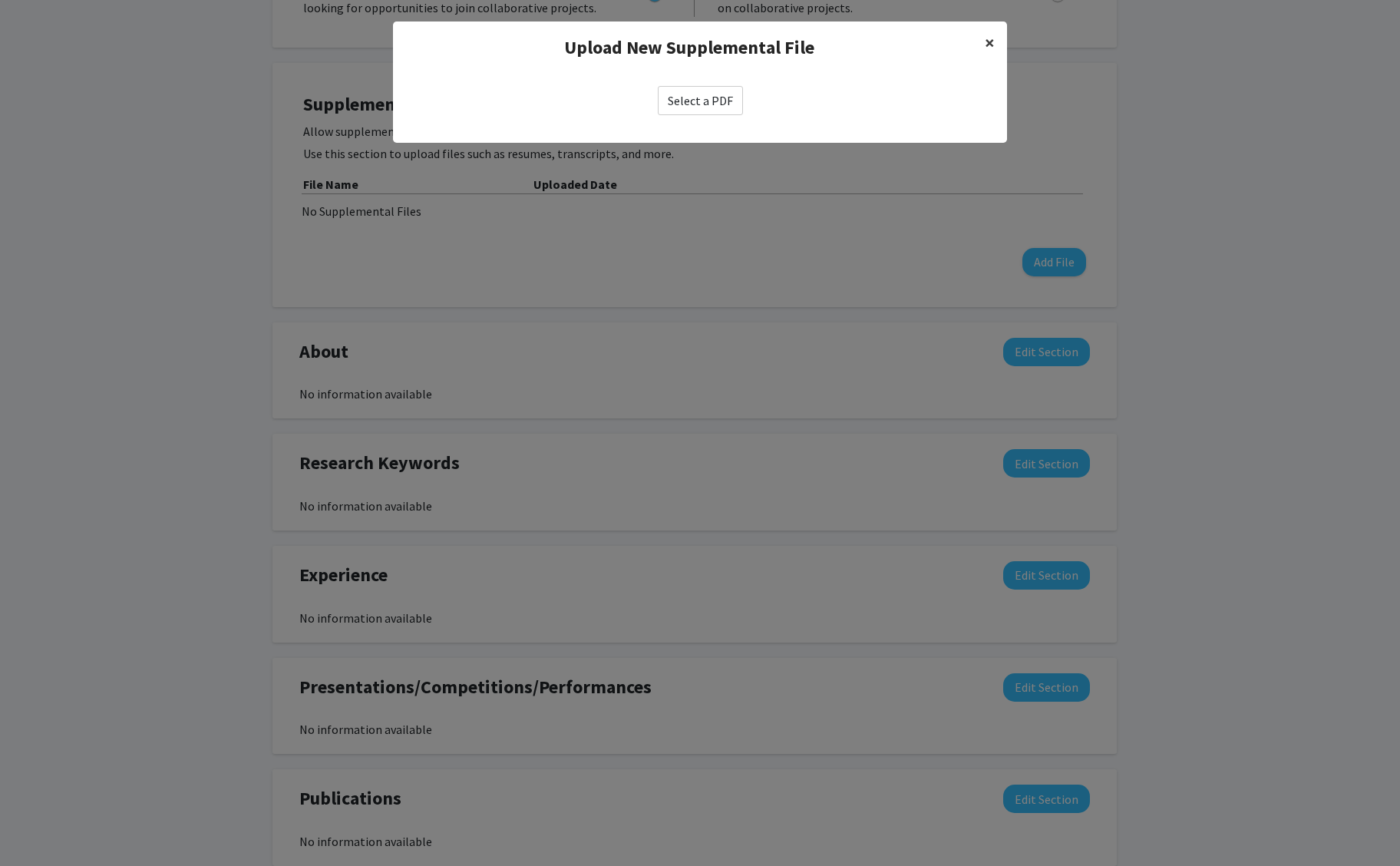
click at [987, 40] on span "×" at bounding box center [989, 42] width 10 height 24
